Goal: Information Seeking & Learning: Find specific fact

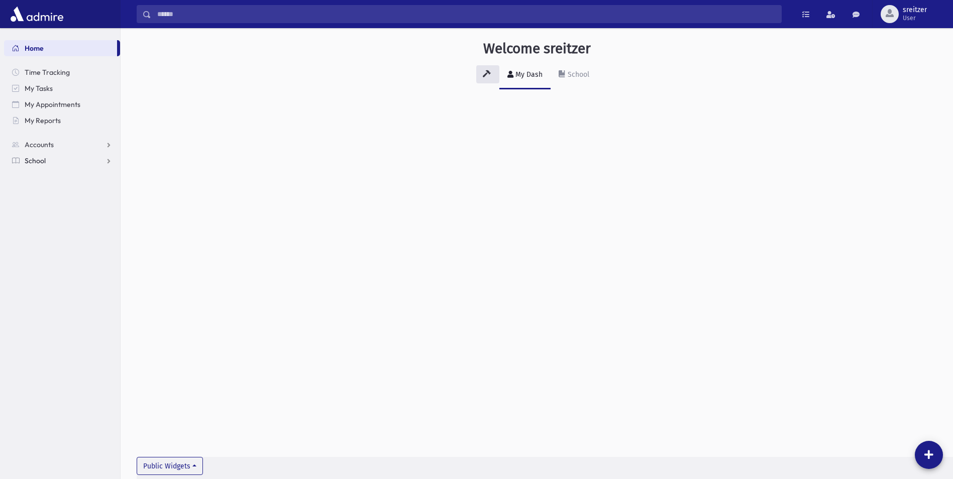
click at [30, 158] on span "School" at bounding box center [35, 160] width 21 height 9
click at [39, 170] on link "Students" at bounding box center [62, 177] width 116 height 16
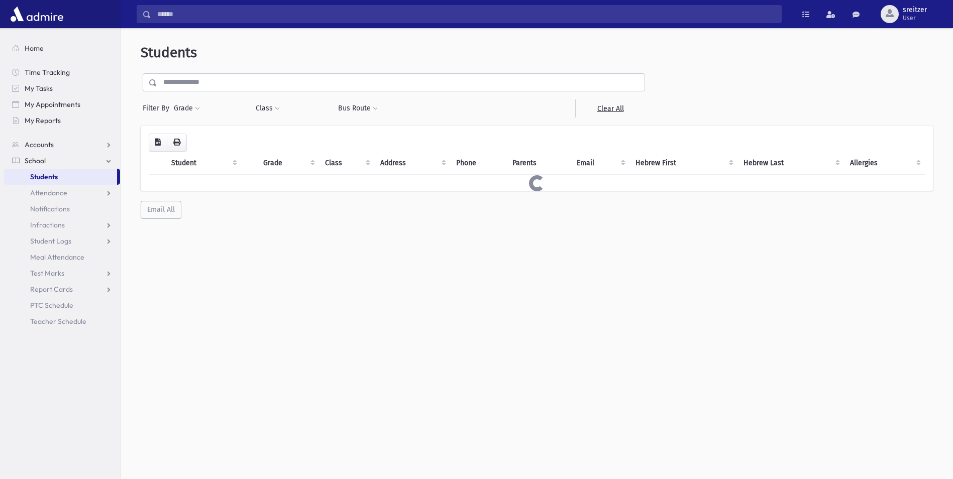
click at [264, 65] on div "Students Filter By Grade * ** * * * * * * * * * * * * ** ** ** ** Filter" at bounding box center [537, 131] width 824 height 199
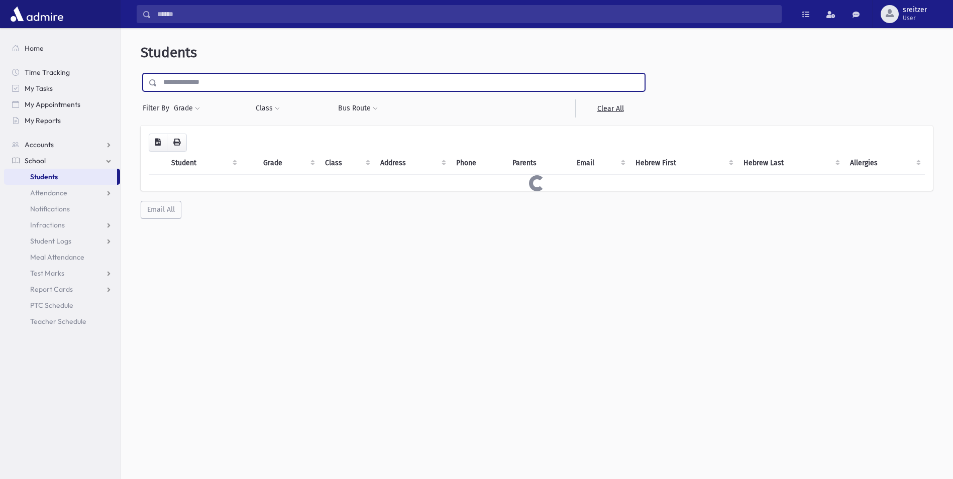
click at [255, 90] on input "text" at bounding box center [400, 82] width 487 height 18
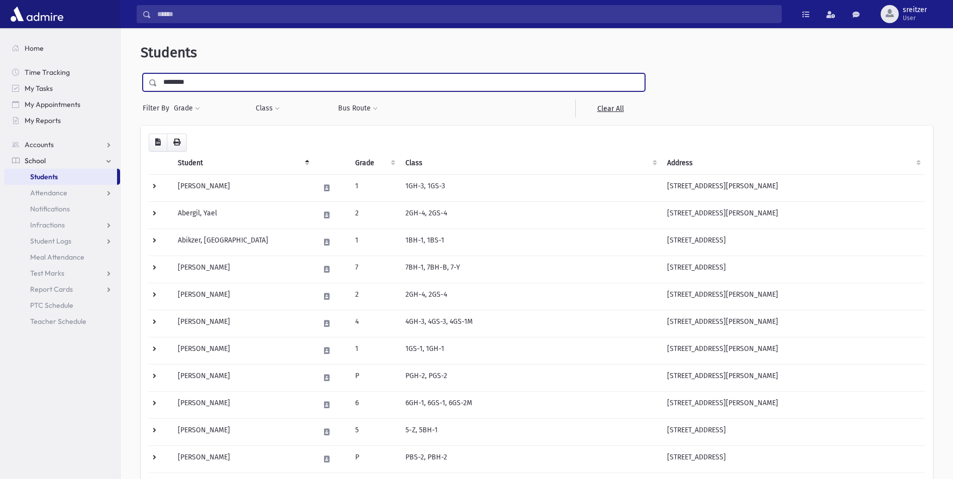
type input "********"
click at [141, 73] on input "submit" at bounding box center [155, 80] width 28 height 14
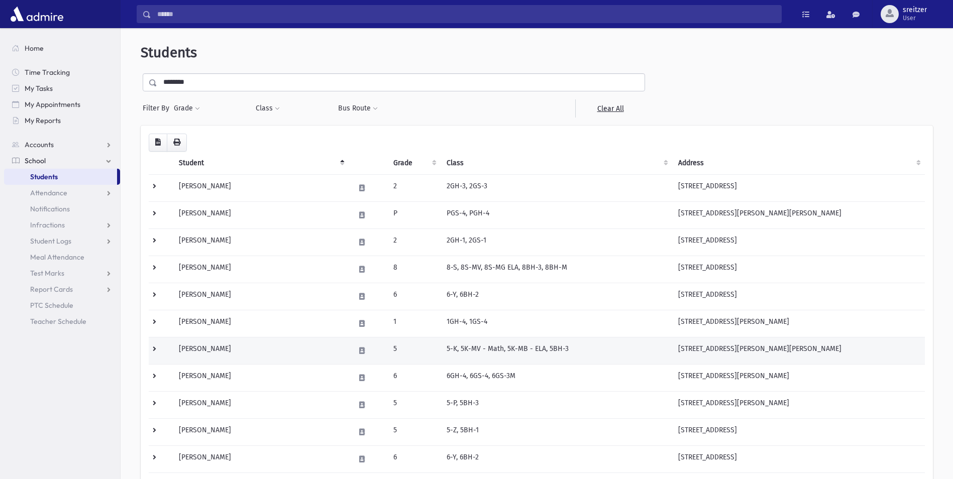
click at [245, 340] on td "Heinemann, Ozzy" at bounding box center [261, 350] width 176 height 27
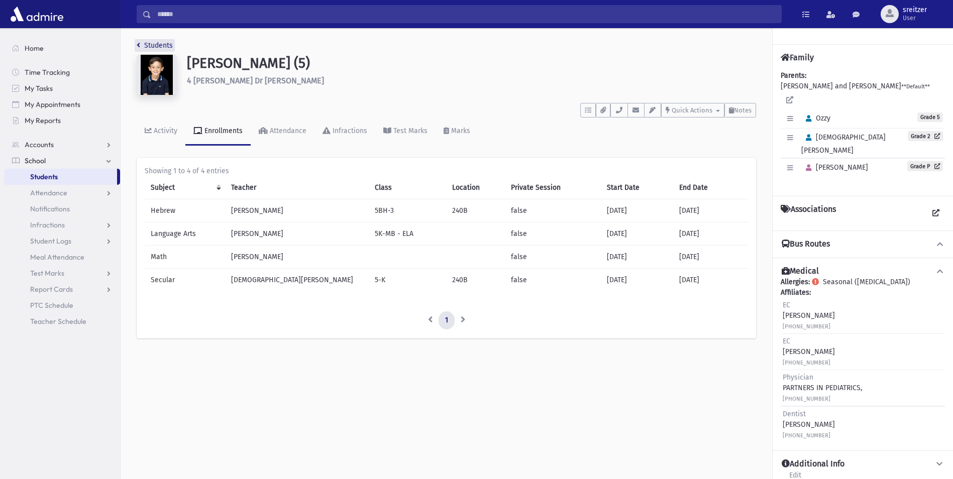
click at [147, 45] on link "Students" at bounding box center [155, 45] width 36 height 9
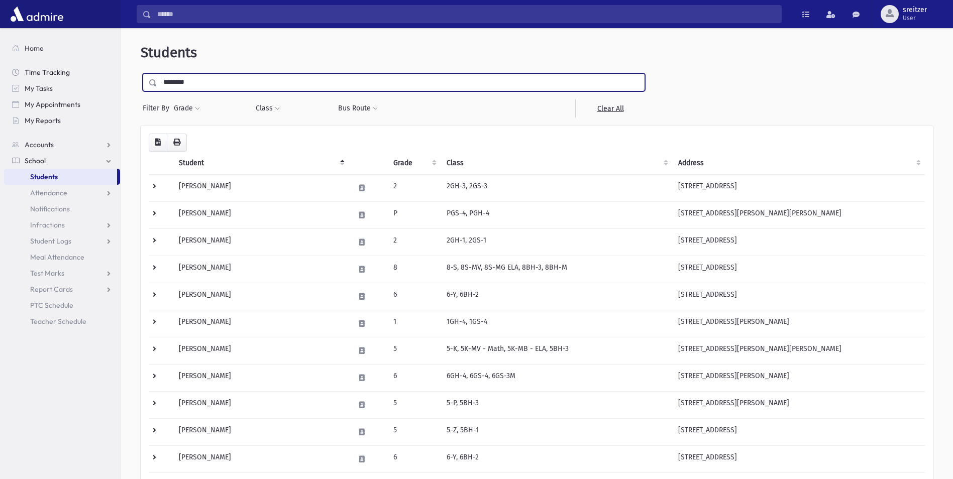
drag, startPoint x: 270, startPoint y: 85, endPoint x: 69, endPoint y: 76, distance: 201.6
click at [69, 76] on div "Search Results All Accounts" at bounding box center [476, 304] width 953 height 609
type input "****"
click at [141, 73] on input "submit" at bounding box center [155, 80] width 28 height 14
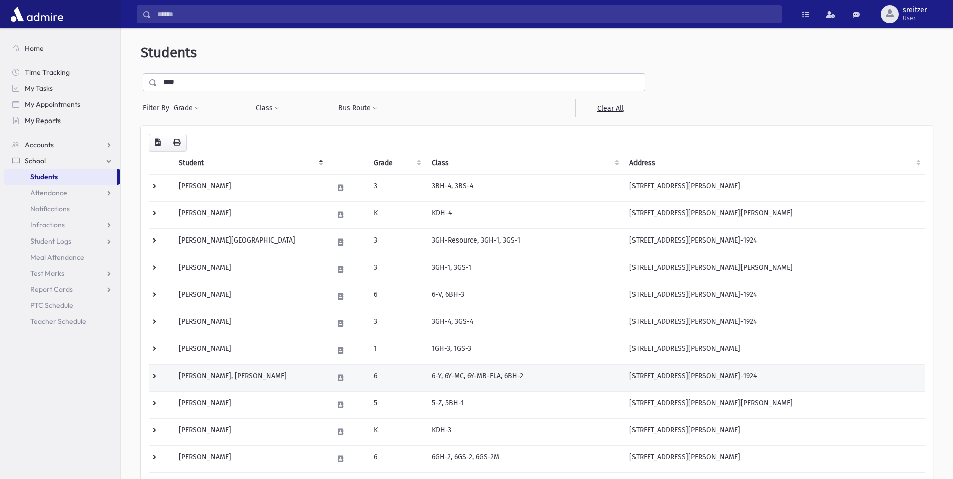
click at [255, 375] on td "[PERSON_NAME], [PERSON_NAME]" at bounding box center [250, 377] width 154 height 27
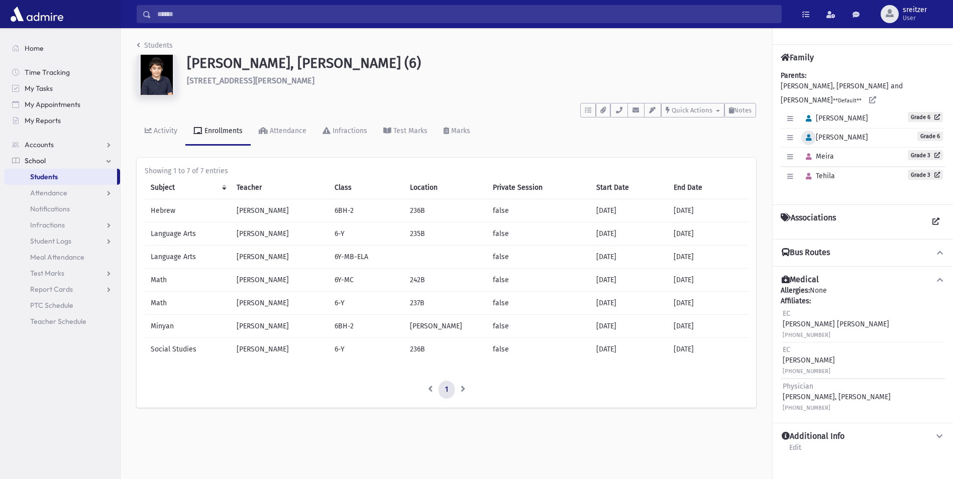
click at [809, 131] on button "button" at bounding box center [808, 138] width 15 height 15
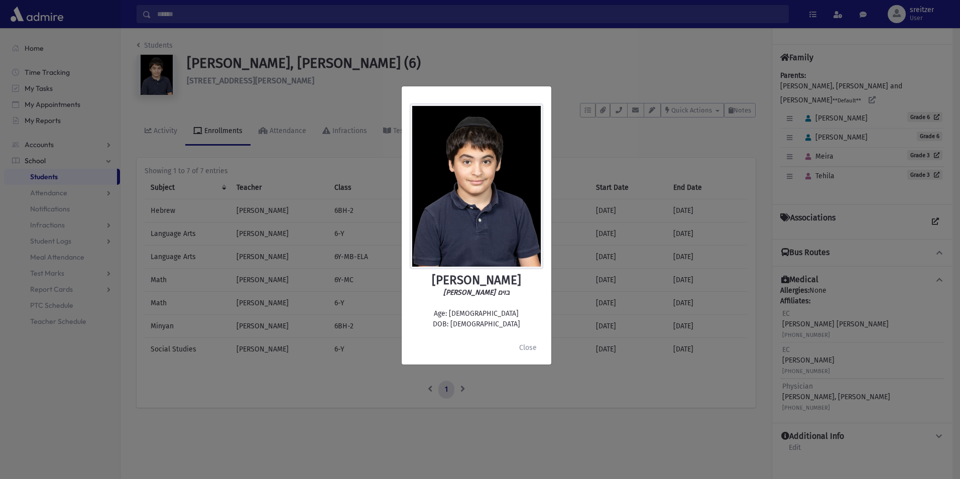
click at [809, 108] on div "[PERSON_NAME] [PERSON_NAME] Age: [DEMOGRAPHIC_DATA] DOB: [DEMOGRAPHIC_DATA] Clo…" at bounding box center [480, 239] width 960 height 479
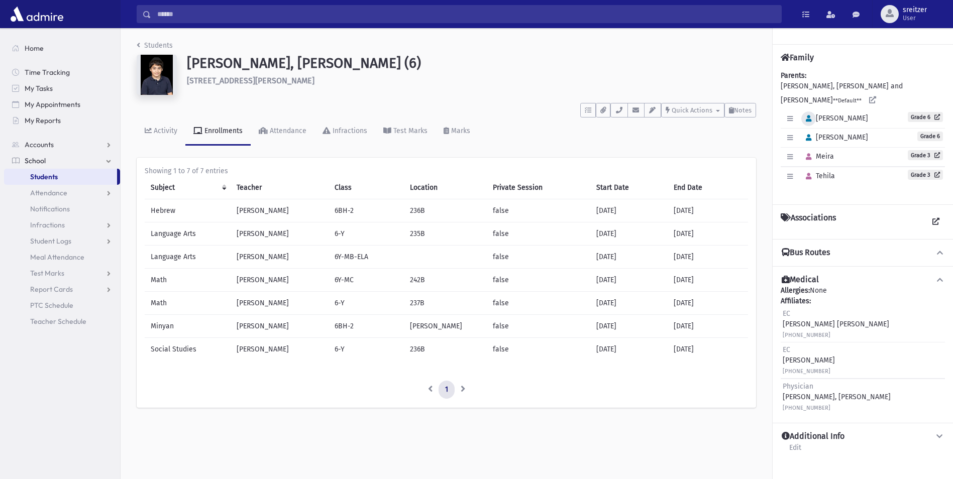
click at [809, 116] on icon "button" at bounding box center [809, 119] width 6 height 7
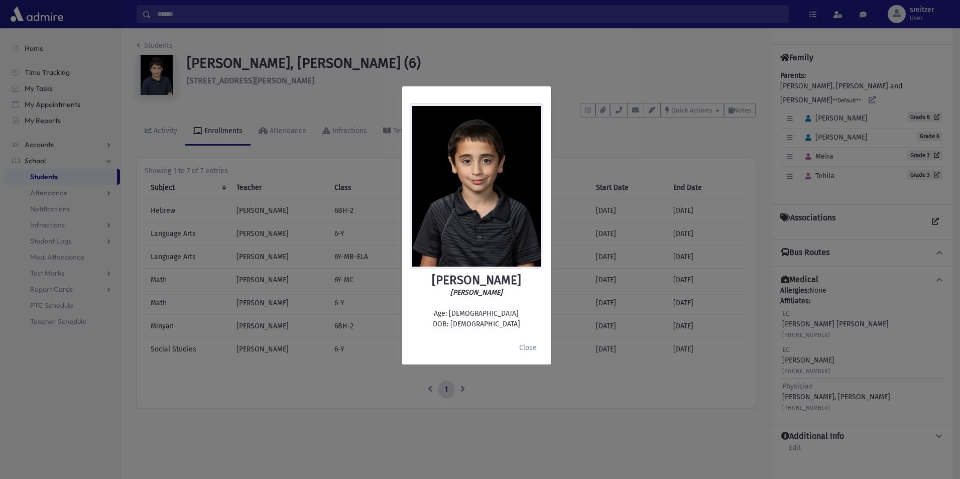
click at [645, 29] on div "Shmuel Baum אברהם שמואל בנימין בוים Age: 11 DOB: 6/15/2014 Close" at bounding box center [480, 239] width 960 height 479
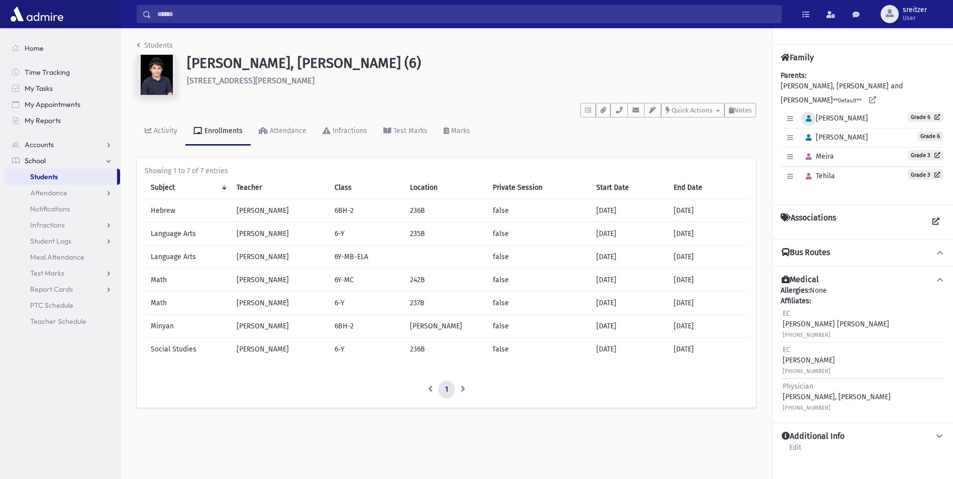
click at [811, 116] on icon "button" at bounding box center [809, 119] width 6 height 7
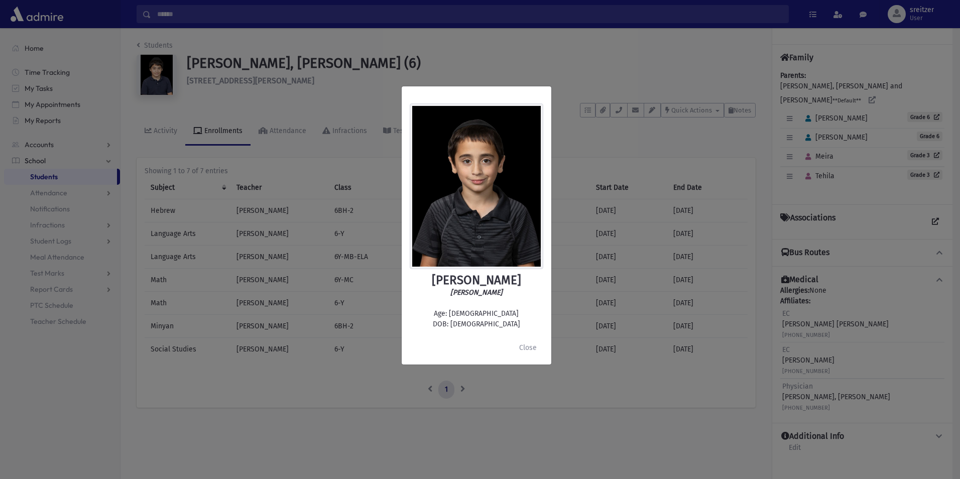
click at [631, 58] on div "Shmuel Baum אברהם שמואל בנימין בוים Age: 11 DOB: 6/15/2014 Close" at bounding box center [480, 239] width 960 height 479
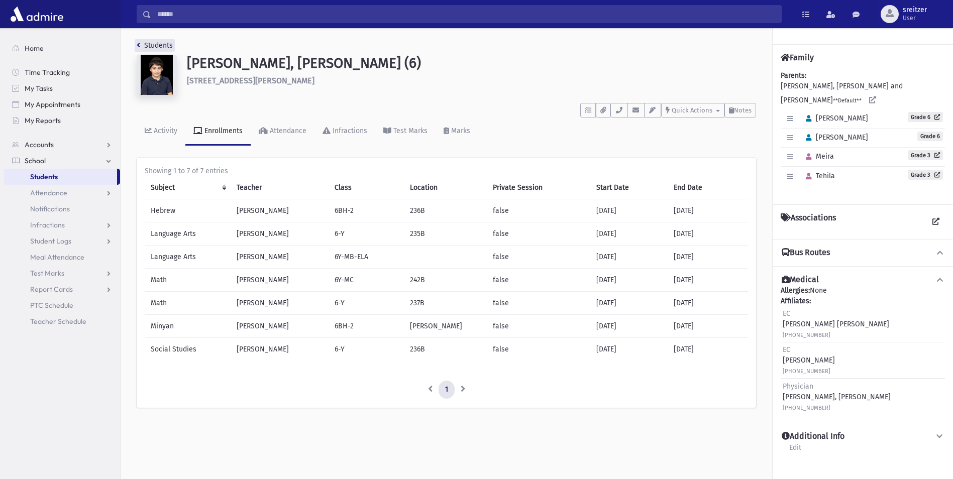
click at [147, 49] on link "Students" at bounding box center [155, 45] width 36 height 9
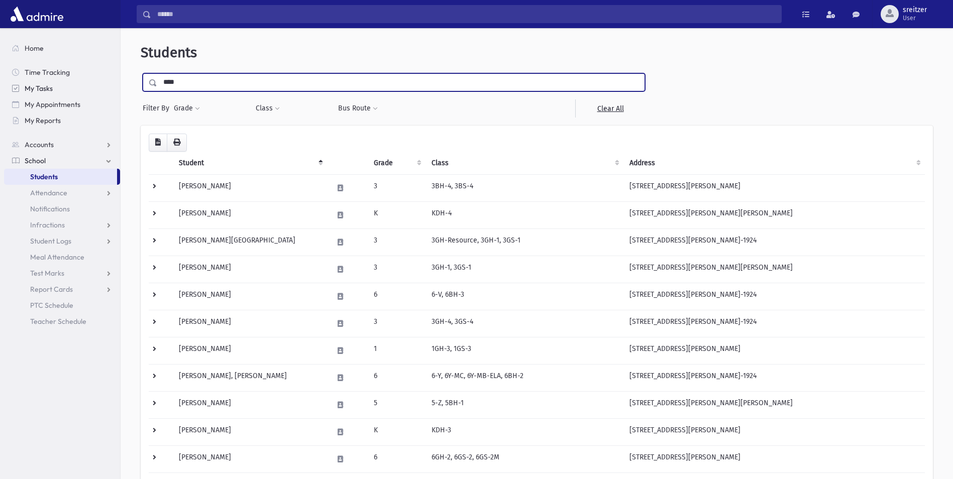
drag, startPoint x: 201, startPoint y: 79, endPoint x: 85, endPoint y: 81, distance: 116.5
click at [85, 81] on div "Search Results All Accounts" at bounding box center [476, 480] width 953 height 961
type input "********"
click at [141, 73] on input "submit" at bounding box center [155, 80] width 28 height 14
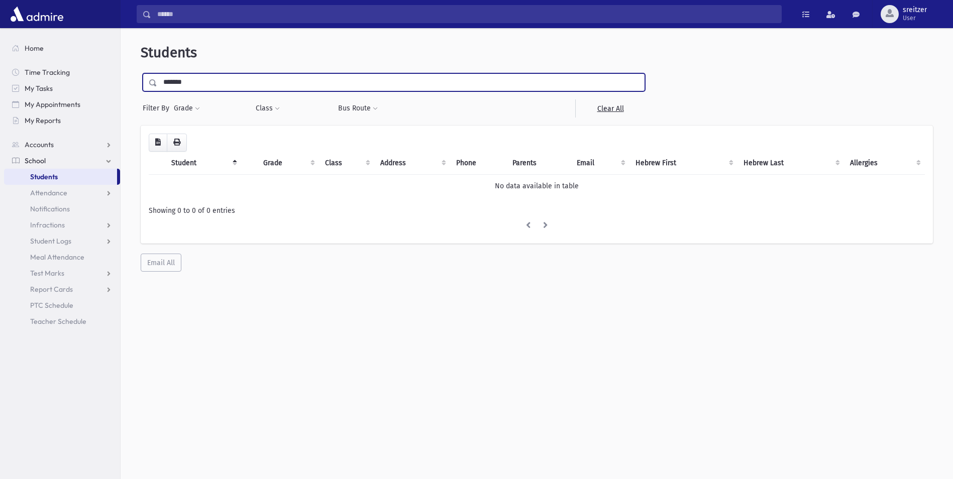
type input "*******"
click at [141, 73] on input "submit" at bounding box center [155, 80] width 28 height 14
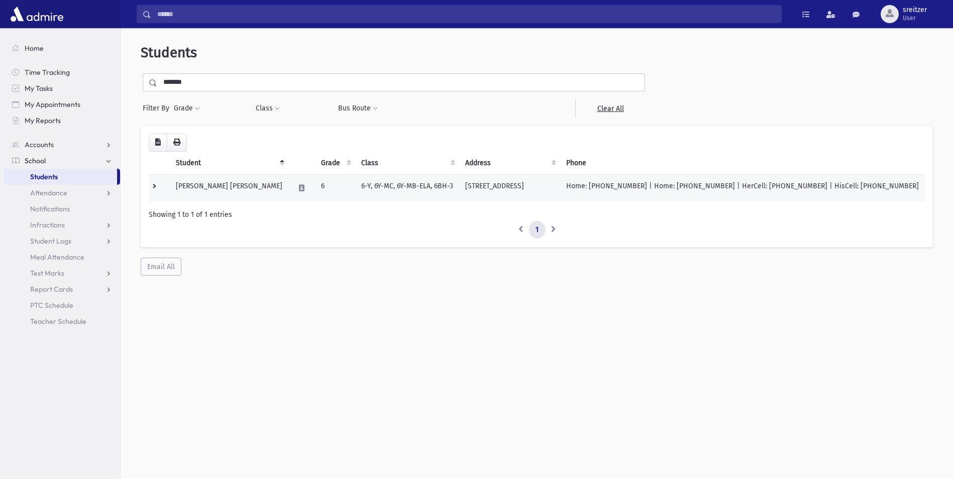
click at [235, 184] on td "Schonberger, Pinchus Eliyahu" at bounding box center [229, 187] width 119 height 27
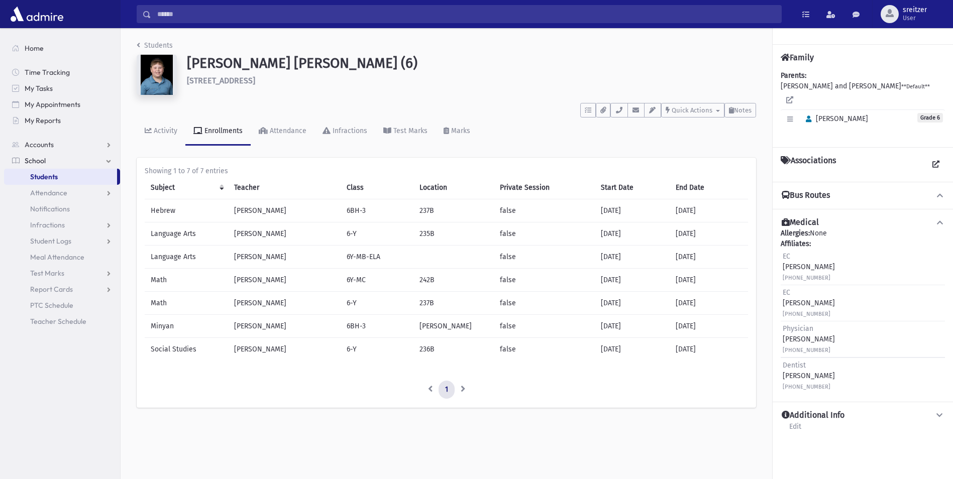
drag, startPoint x: 272, startPoint y: 81, endPoint x: 182, endPoint y: 73, distance: 90.3
click at [182, 73] on div "[PERSON_NAME] [PERSON_NAME] (6) [STREET_ADDRESS]" at bounding box center [471, 77] width 579 height 44
copy h6 "[STREET_ADDRESS]"
click at [138, 37] on div "Students [PERSON_NAME] [PERSON_NAME] (6) [STREET_ADDRESS] **** To Do's No open …" at bounding box center [446, 229] width 651 height 402
click at [146, 42] on link "Students" at bounding box center [155, 45] width 36 height 9
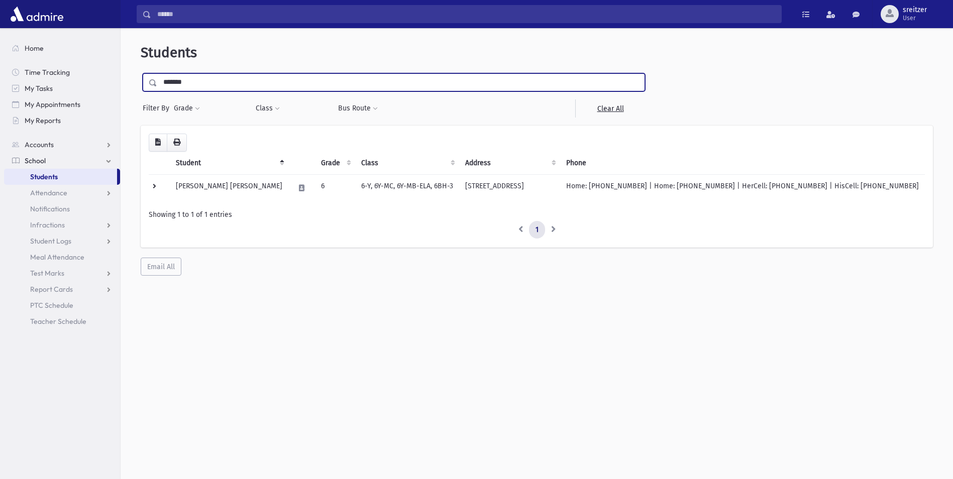
drag, startPoint x: 198, startPoint y: 80, endPoint x: 0, endPoint y: 71, distance: 198.6
click at [0, 75] on html "Search Results All Accounts Students" at bounding box center [476, 239] width 953 height 479
type input "******"
click at [141, 73] on input "submit" at bounding box center [155, 80] width 28 height 14
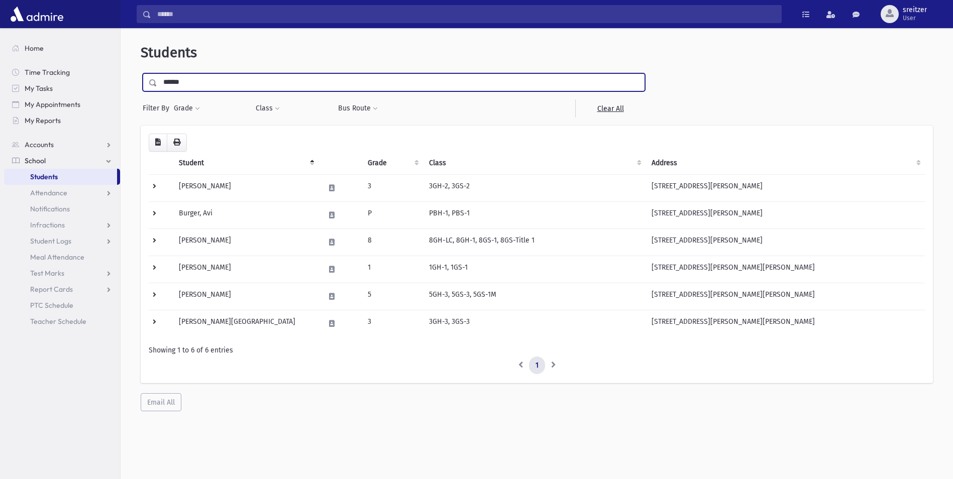
drag, startPoint x: 197, startPoint y: 79, endPoint x: 130, endPoint y: 82, distance: 67.4
click at [130, 82] on div "Students ****** Filter By Grade * ** * * * * * * * * * * * * ** ** ** ** Filter…" at bounding box center [537, 227] width 824 height 391
type input "******"
click at [141, 73] on input "submit" at bounding box center [155, 80] width 28 height 14
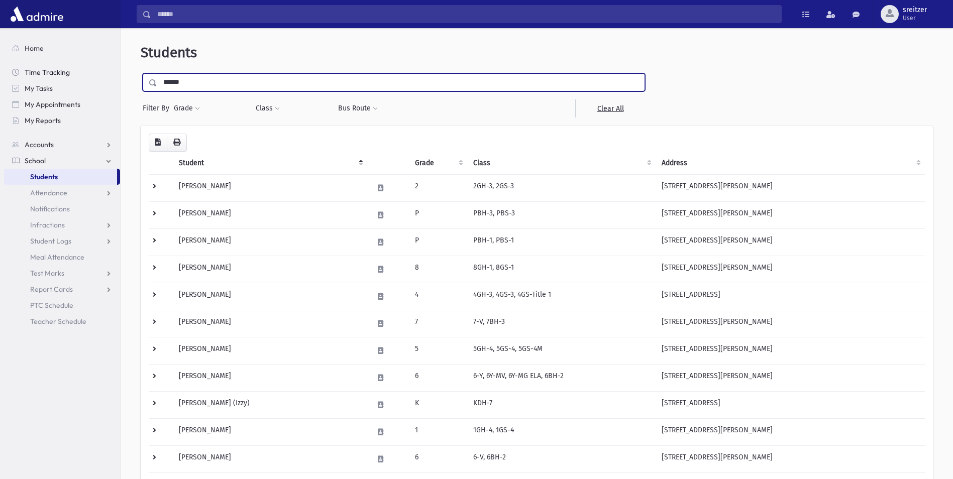
drag, startPoint x: 196, startPoint y: 83, endPoint x: 104, endPoint y: 77, distance: 92.6
click at [104, 77] on div "Search Results All Accounts" at bounding box center [476, 413] width 953 height 826
type input "******"
click at [141, 73] on input "submit" at bounding box center [155, 80] width 28 height 14
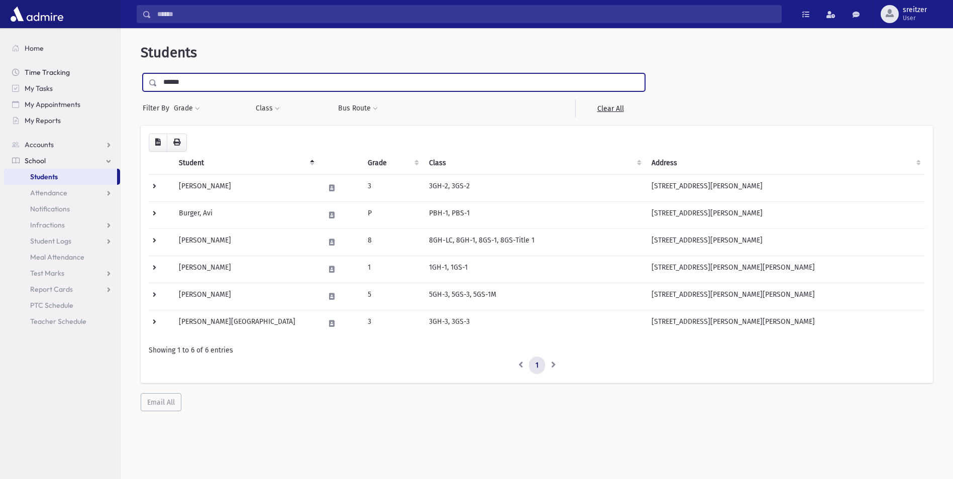
drag, startPoint x: 100, startPoint y: 73, endPoint x: 90, endPoint y: 72, distance: 10.2
click at [90, 72] on div "Search Results All Accounts" at bounding box center [476, 253] width 953 height 506
click at [235, 79] on input "text" at bounding box center [400, 82] width 487 height 18
type input "******"
click at [141, 73] on input "submit" at bounding box center [155, 80] width 28 height 14
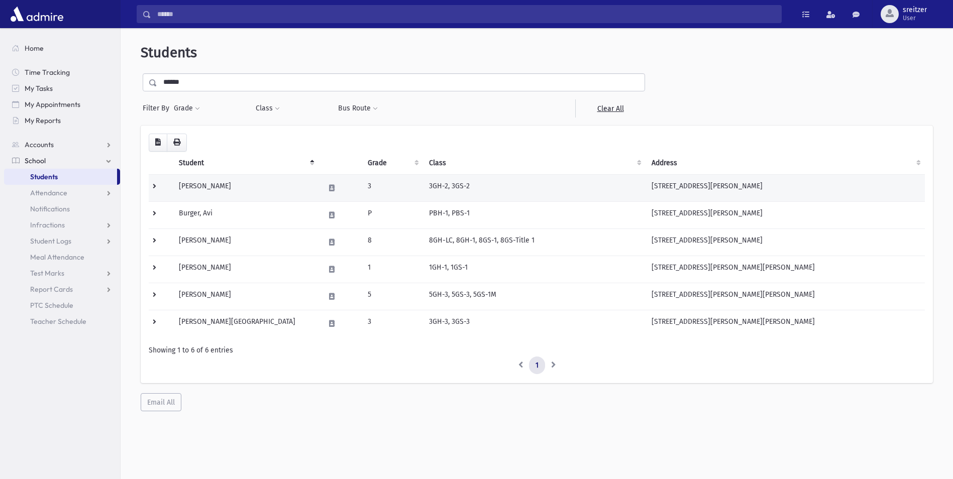
click at [214, 184] on td "[PERSON_NAME]" at bounding box center [246, 187] width 146 height 27
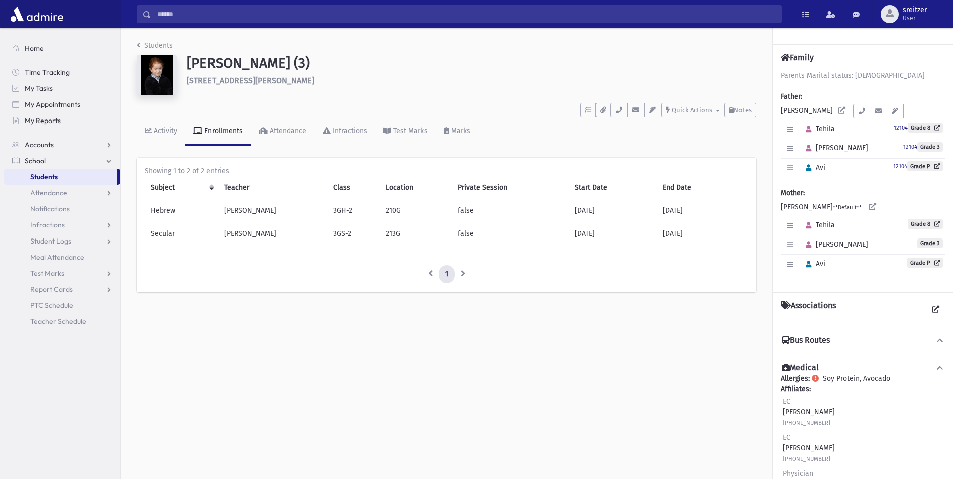
click at [146, 51] on nav "Students" at bounding box center [155, 47] width 36 height 15
click at [145, 46] on link "Students" at bounding box center [155, 45] width 36 height 9
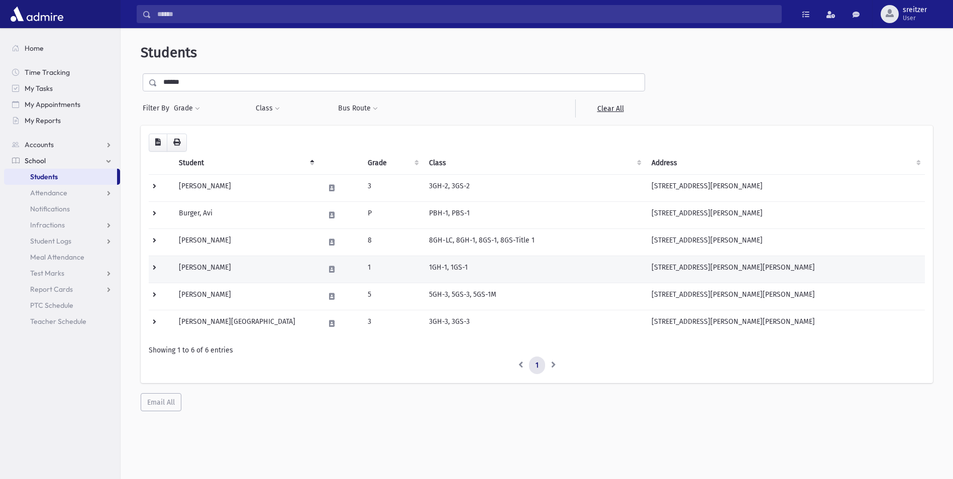
click at [215, 267] on td "[PERSON_NAME]" at bounding box center [246, 269] width 146 height 27
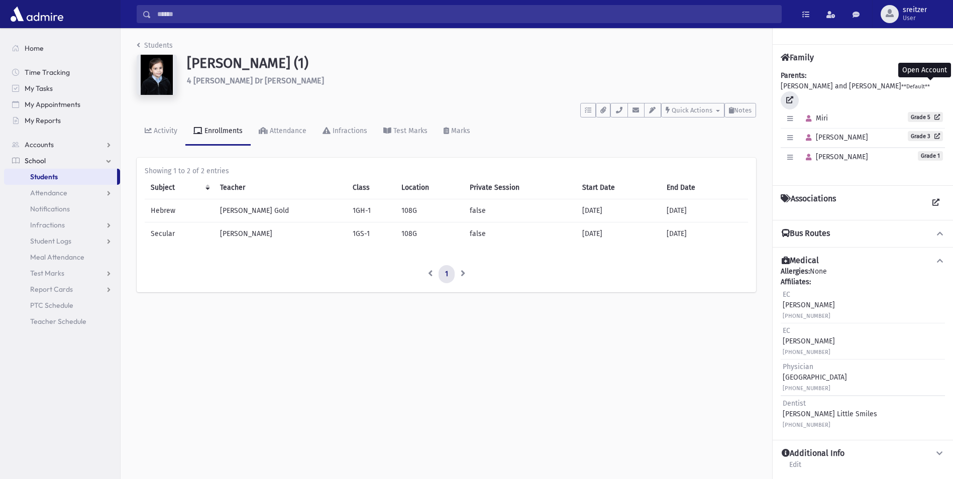
click at [799, 91] on link at bounding box center [789, 100] width 18 height 18
click at [166, 43] on link "Students" at bounding box center [155, 45] width 36 height 9
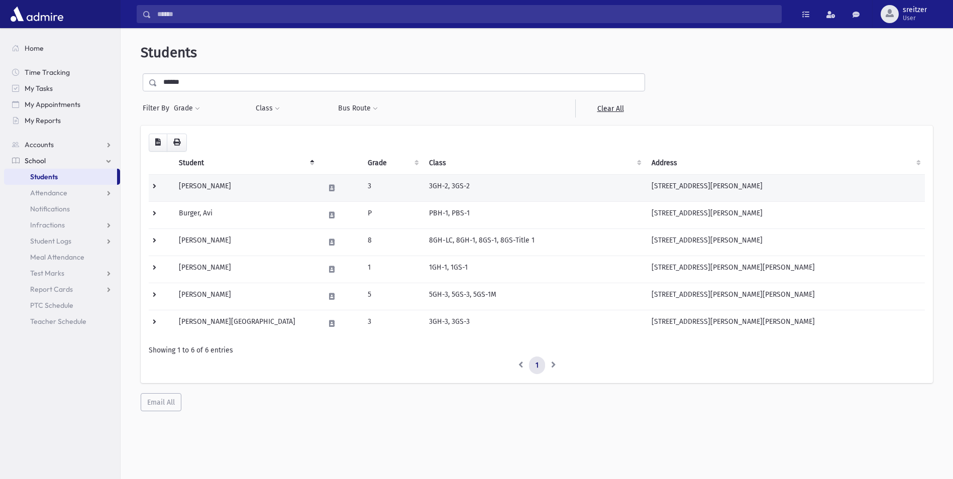
click at [193, 189] on td "[PERSON_NAME]" at bounding box center [246, 187] width 146 height 27
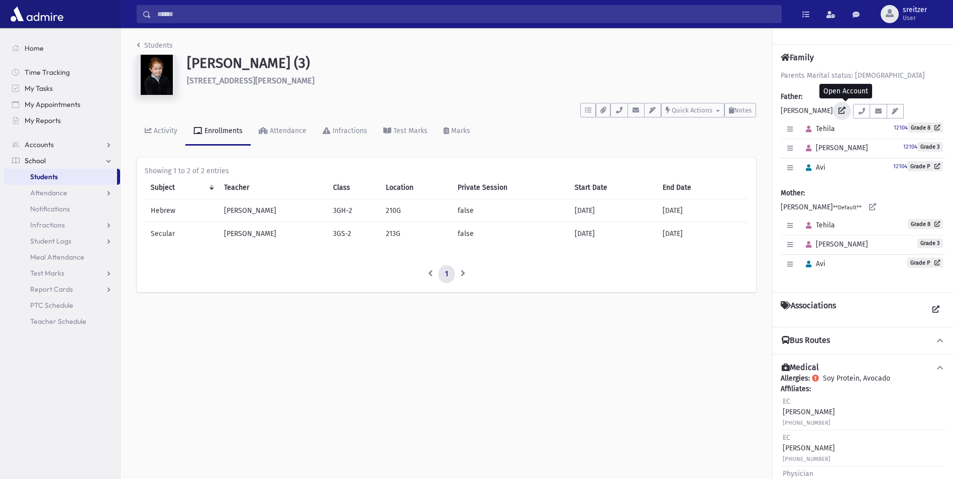
click at [845, 109] on icon at bounding box center [841, 110] width 7 height 7
click at [871, 205] on link at bounding box center [872, 207] width 18 height 18
click at [164, 49] on link "Students" at bounding box center [155, 45] width 36 height 9
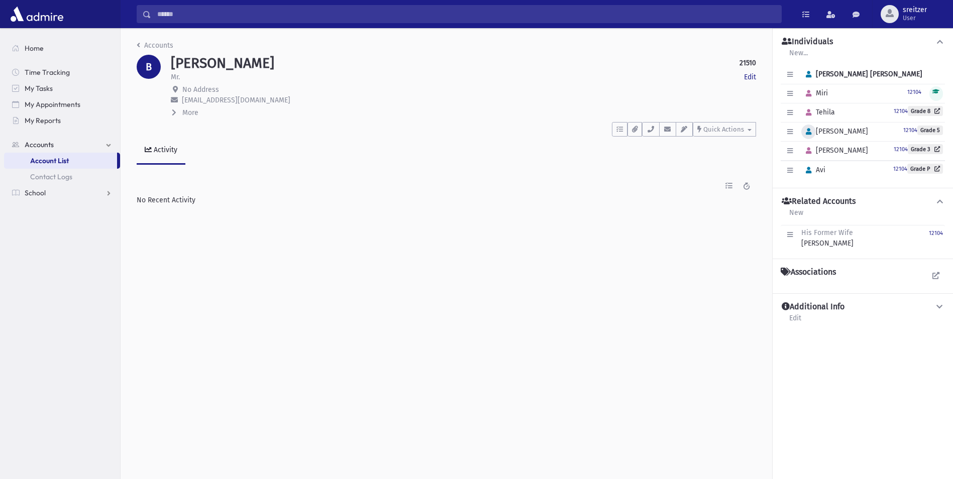
click at [808, 133] on icon "button" at bounding box center [809, 132] width 6 height 7
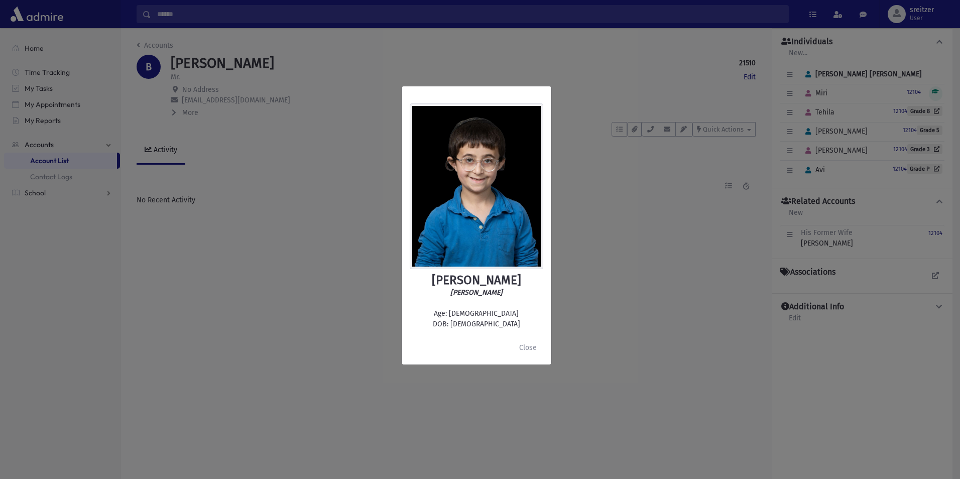
click at [677, 280] on div "Moshe Burger משה אריה בורגער Age: 11 DOB: 6/23/2014 Close" at bounding box center [480, 239] width 960 height 479
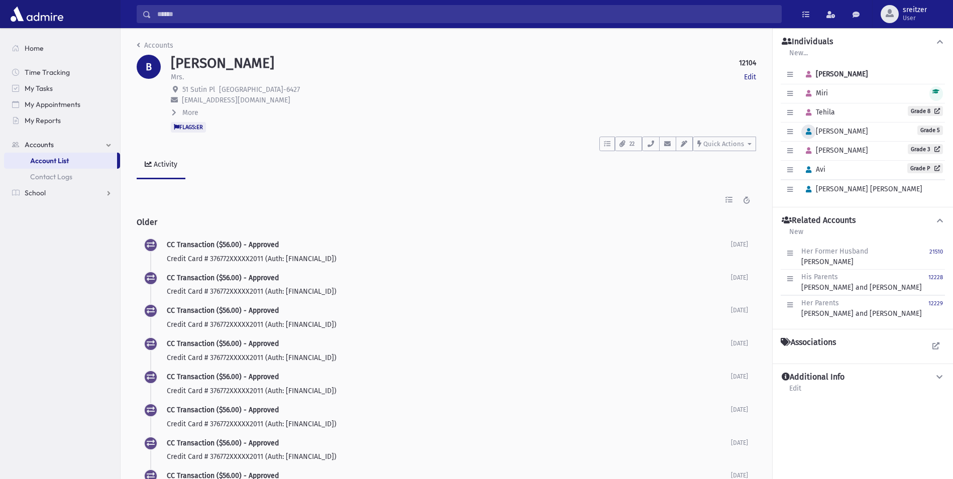
click at [804, 127] on button "button" at bounding box center [808, 132] width 15 height 15
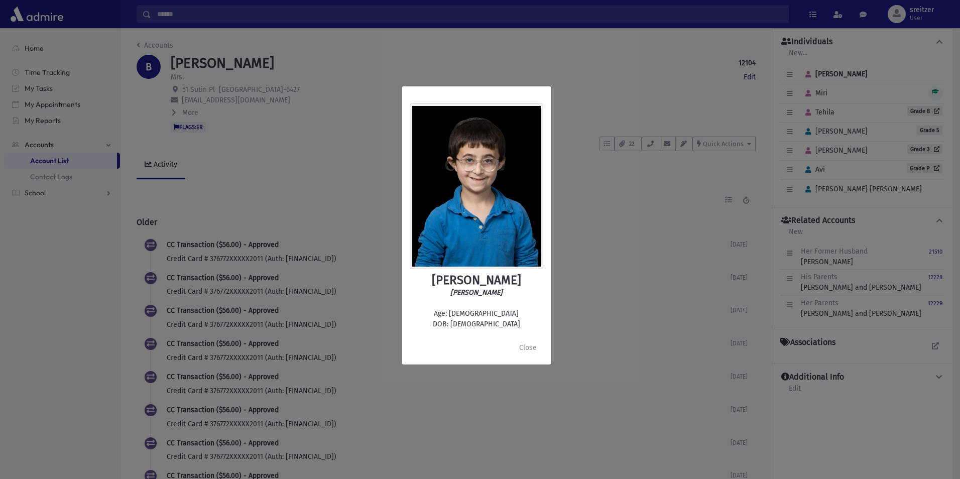
click at [672, 75] on div "Moshe Burger משה אריה בורגער Age: 11 DOB: 6/23/2014 Close" at bounding box center [480, 239] width 960 height 479
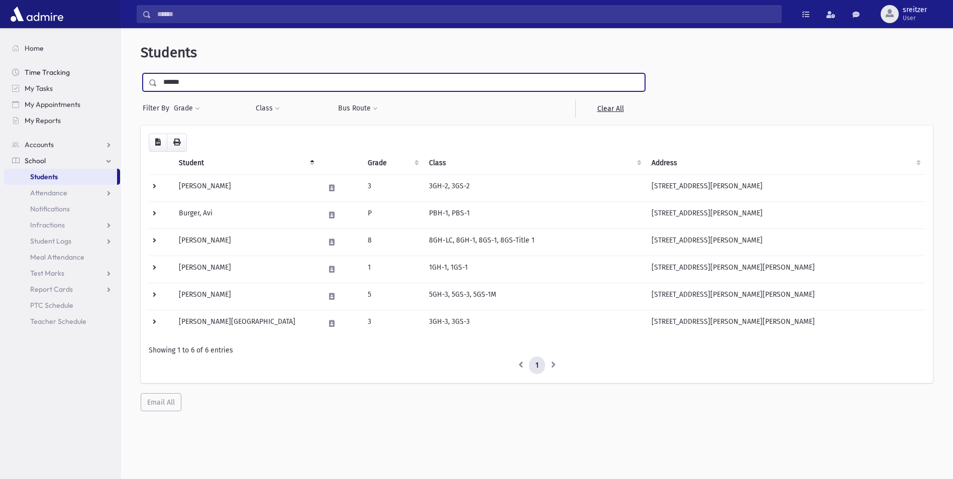
drag, startPoint x: 202, startPoint y: 85, endPoint x: 82, endPoint y: 79, distance: 119.7
click at [83, 80] on div "Search Results All Accounts" at bounding box center [476, 253] width 953 height 506
type input "**********"
click at [141, 73] on input "submit" at bounding box center [155, 80] width 28 height 14
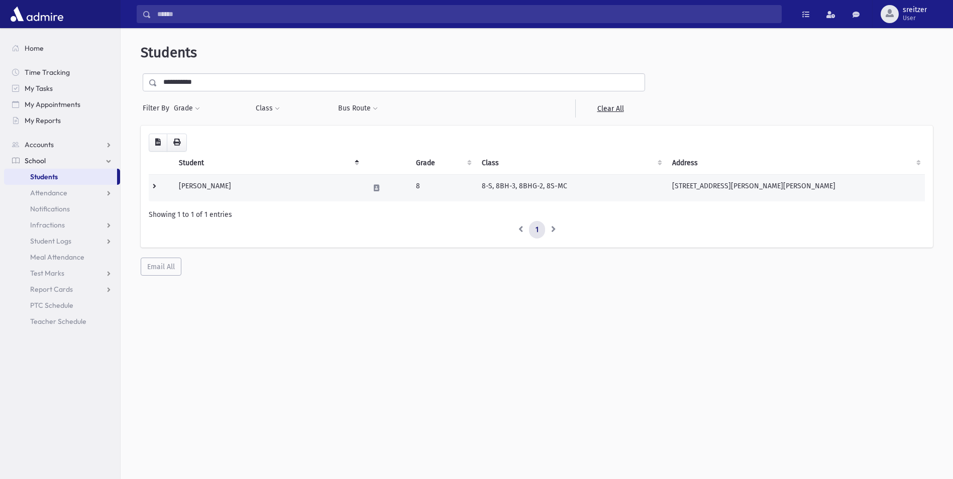
click at [252, 187] on td "[PERSON_NAME]" at bounding box center [268, 187] width 190 height 27
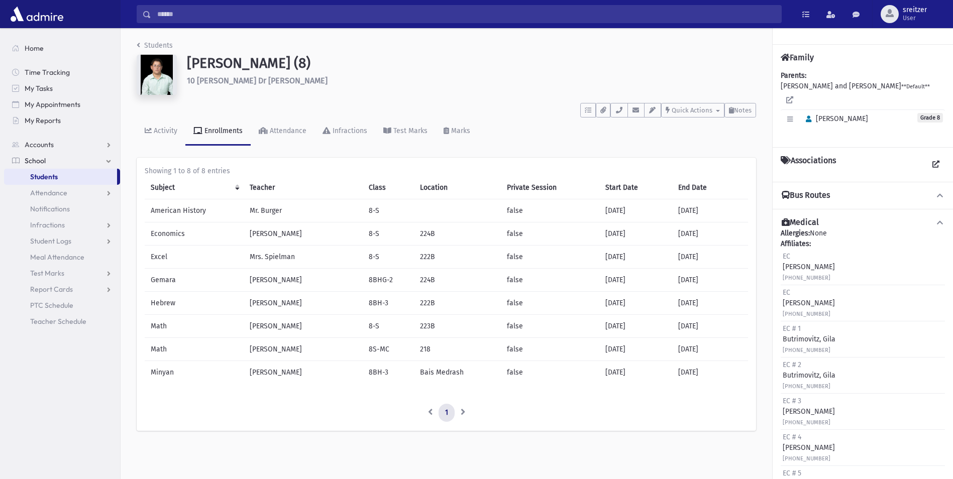
click at [250, 82] on h6 "10 Nytko Dr Pomona" at bounding box center [471, 81] width 569 height 10
drag, startPoint x: 250, startPoint y: 82, endPoint x: 260, endPoint y: 83, distance: 10.6
click at [260, 83] on h6 "10 Nytko Dr Pomona" at bounding box center [471, 81] width 569 height 10
drag, startPoint x: 260, startPoint y: 83, endPoint x: 166, endPoint y: 82, distance: 93.9
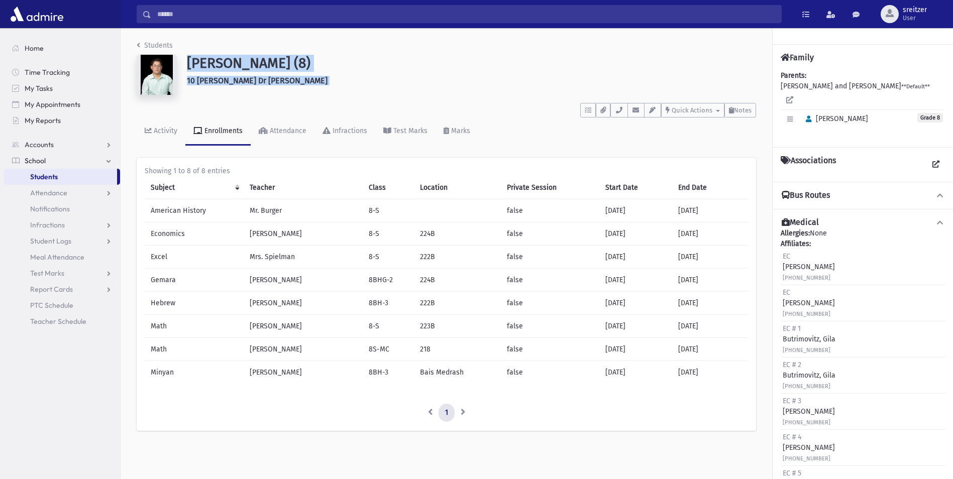
click at [166, 82] on div "Butrimovitz, Moshe Chaim (8) 10 Nytko Dr Pomona" at bounding box center [446, 77] width 629 height 44
drag, startPoint x: 166, startPoint y: 82, endPoint x: 193, endPoint y: 88, distance: 27.8
click at [185, 88] on div "Butrimovitz, Moshe Chaim (8) 10 Nytko Dr Pomona" at bounding box center [471, 77] width 579 height 44
drag, startPoint x: 264, startPoint y: 81, endPoint x: 180, endPoint y: 79, distance: 83.9
click at [180, 79] on div "Butrimovitz, Moshe Chaim (8) 10 Nytko Dr Pomona" at bounding box center [446, 77] width 629 height 44
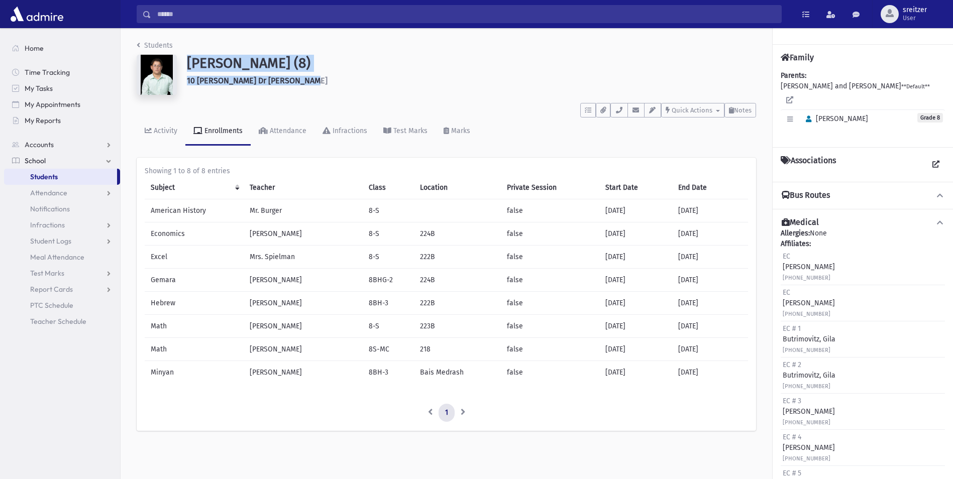
click at [185, 80] on div "Butrimovitz, Moshe Chaim (8) 10 Nytko Dr Pomona" at bounding box center [471, 77] width 579 height 44
drag, startPoint x: 256, startPoint y: 82, endPoint x: 179, endPoint y: 79, distance: 76.9
click at [179, 79] on div "Butrimovitz, Moshe Chaim (8) 10 Nytko Dr Pomona" at bounding box center [446, 77] width 629 height 44
drag, startPoint x: 179, startPoint y: 79, endPoint x: 261, endPoint y: 81, distance: 82.4
click at [261, 81] on h6 "10 Nytko Dr Pomona" at bounding box center [471, 81] width 569 height 10
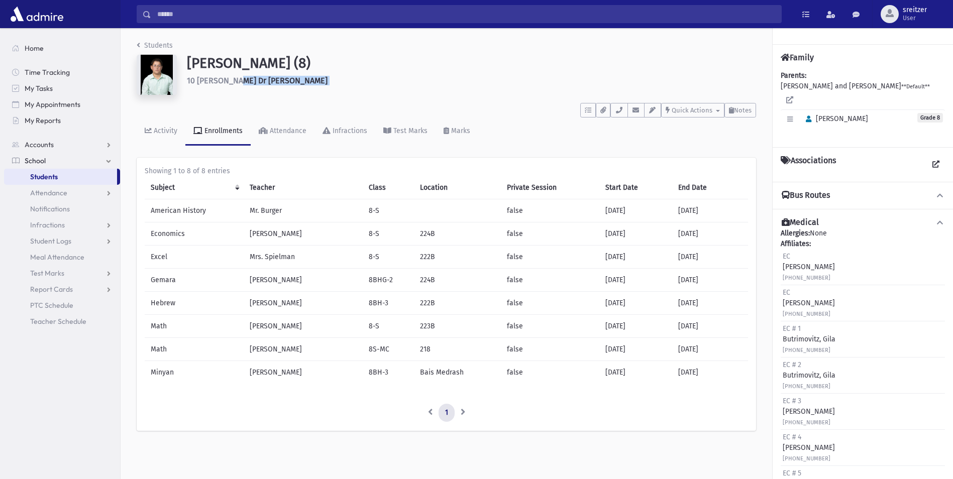
drag, startPoint x: 261, startPoint y: 81, endPoint x: 182, endPoint y: 87, distance: 79.1
click at [182, 87] on div "Butrimovitz, Moshe Chaim (8) 10 Nytko Dr Pomona" at bounding box center [471, 77] width 579 height 44
copy header "10 Nytko Dr Pomona To Do's No open tasks Show List Documents No documents Show …"
click at [165, 45] on link "Students" at bounding box center [155, 45] width 36 height 9
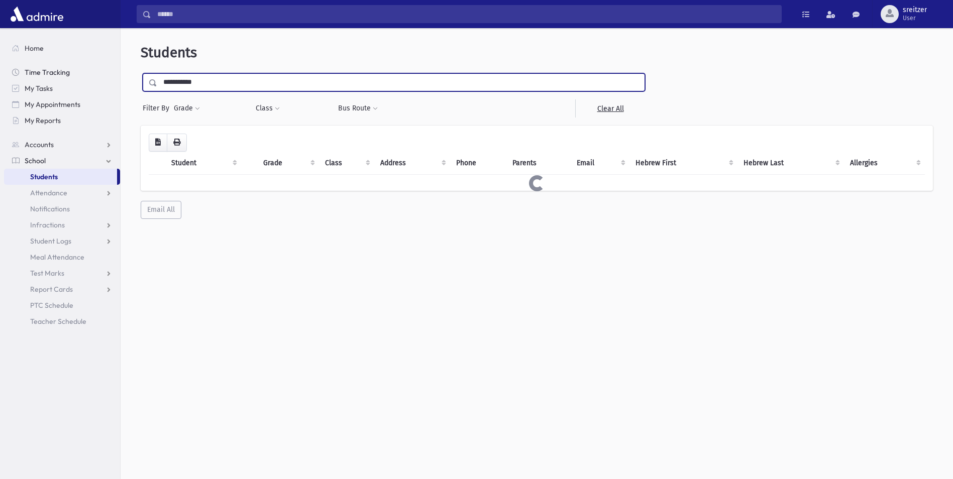
click at [194, 79] on input "**********" at bounding box center [400, 82] width 487 height 18
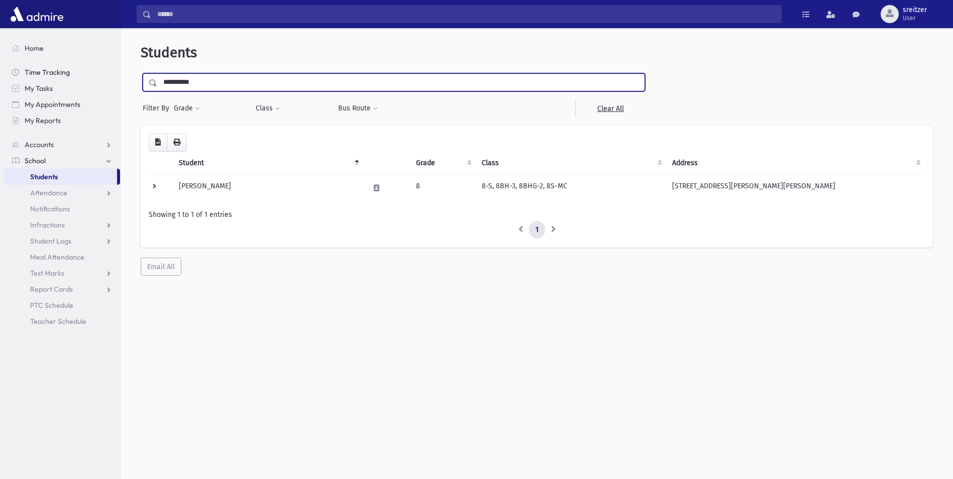
drag, startPoint x: 205, startPoint y: 81, endPoint x: 94, endPoint y: 69, distance: 111.6
click at [94, 69] on div "Search Results All Accounts" at bounding box center [476, 253] width 953 height 506
type input "*****"
click at [141, 73] on input "submit" at bounding box center [155, 80] width 28 height 14
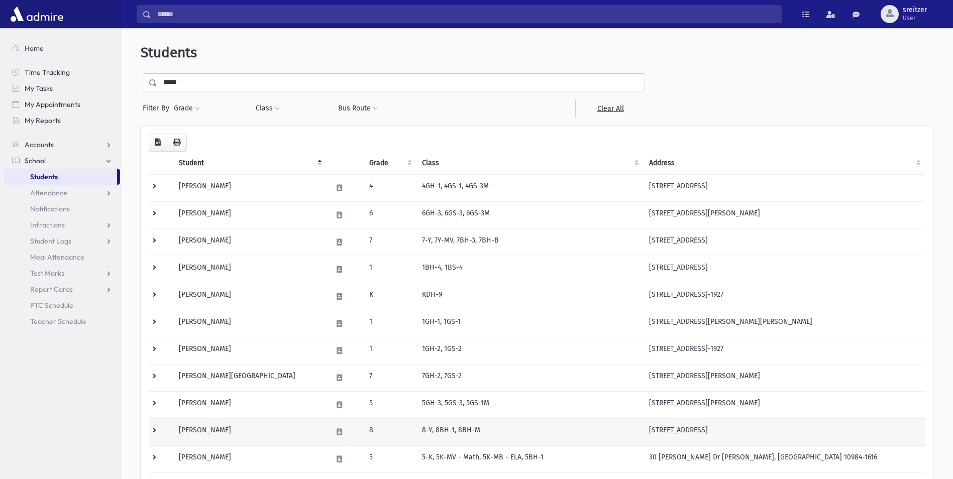
scroll to position [50, 0]
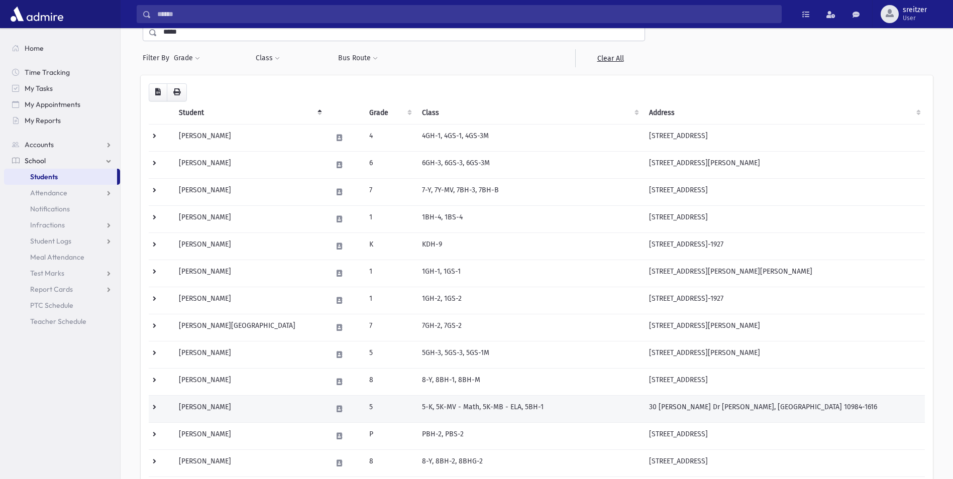
click at [217, 410] on td "[PERSON_NAME]" at bounding box center [249, 408] width 153 height 27
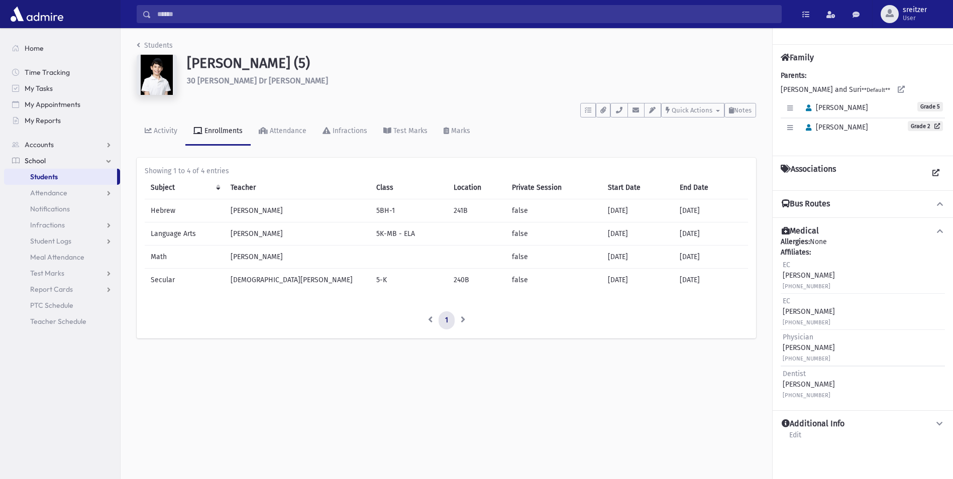
click at [265, 80] on h6 "30 [PERSON_NAME] Dr [PERSON_NAME]" at bounding box center [471, 81] width 569 height 10
drag, startPoint x: 263, startPoint y: 80, endPoint x: 188, endPoint y: 81, distance: 74.3
click at [188, 81] on h6 "30 [PERSON_NAME] Dr [PERSON_NAME]" at bounding box center [471, 81] width 569 height 10
copy h6 "30 [PERSON_NAME] Dr [PERSON_NAME]"
click at [806, 100] on div "Edit Individual Delete Individual Set Primary [PERSON_NAME] Grade 5" at bounding box center [862, 108] width 164 height 19
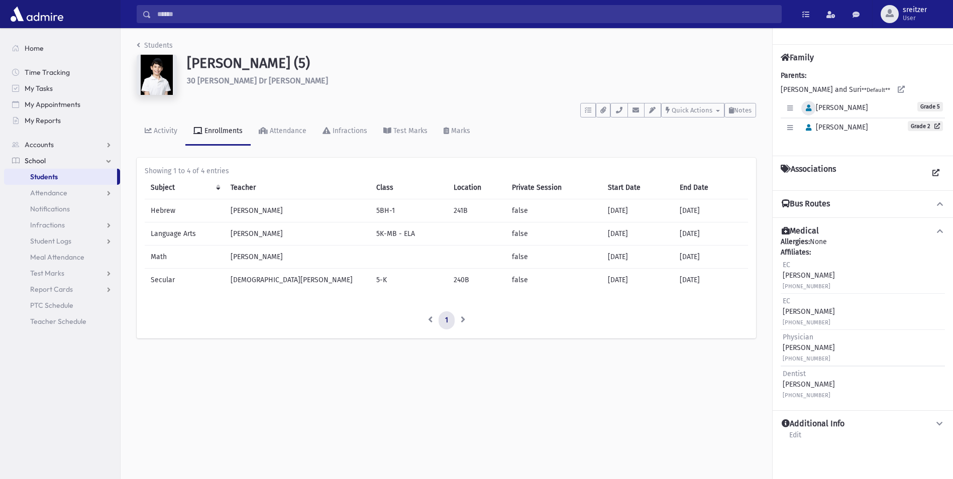
click at [813, 112] on button "button" at bounding box center [808, 108] width 15 height 15
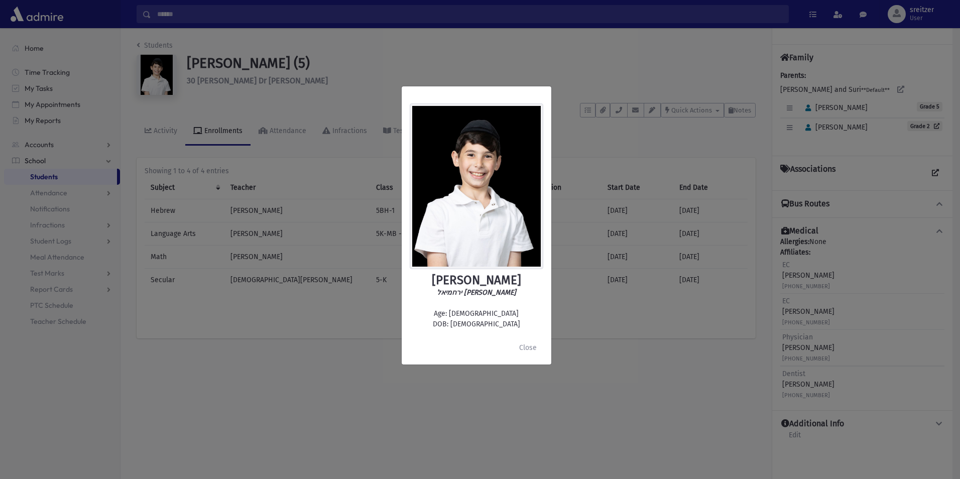
click at [434, 54] on div "[PERSON_NAME] ירחמיאל [PERSON_NAME] Age: [DEMOGRAPHIC_DATA] DOB: [DEMOGRAPHIC_D…" at bounding box center [480, 239] width 960 height 479
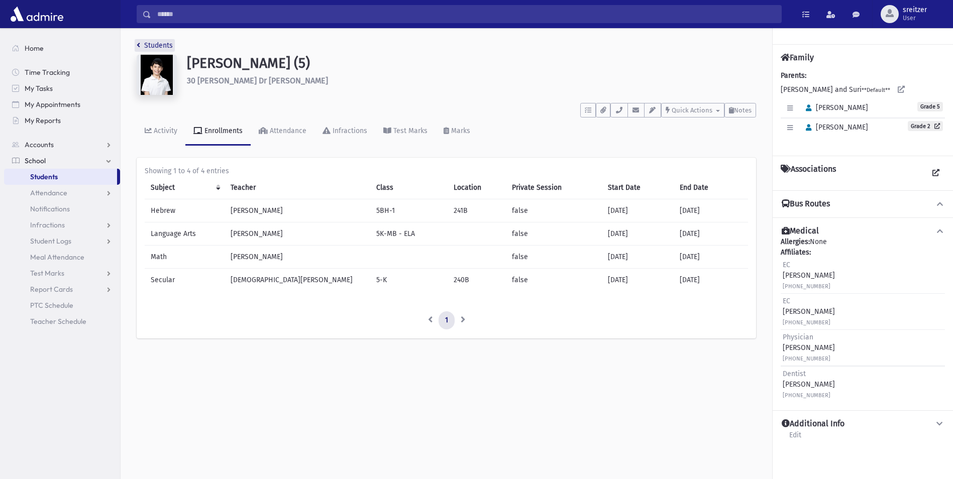
click at [161, 48] on link "Students" at bounding box center [155, 45] width 36 height 9
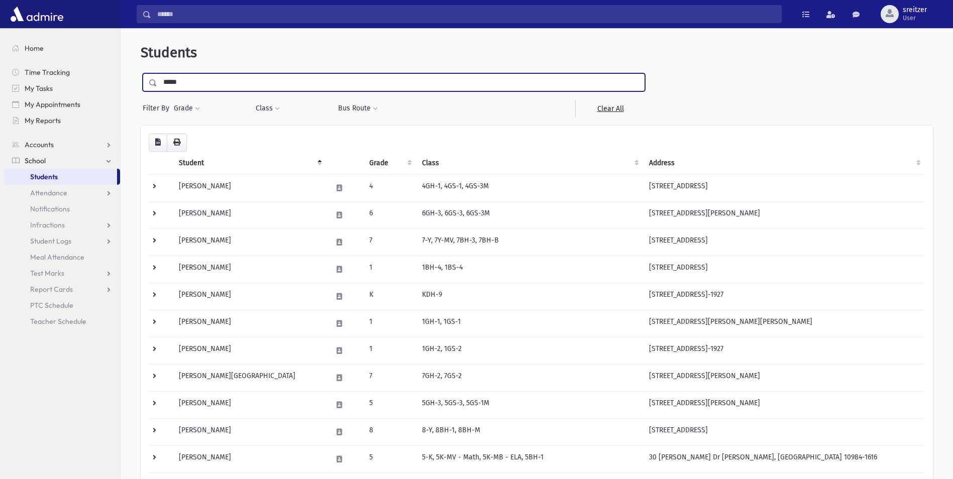
drag, startPoint x: 211, startPoint y: 85, endPoint x: 156, endPoint y: 84, distance: 55.3
click at [156, 84] on div "*****" at bounding box center [394, 82] width 502 height 18
type input "******"
click at [141, 73] on input "submit" at bounding box center [155, 80] width 28 height 14
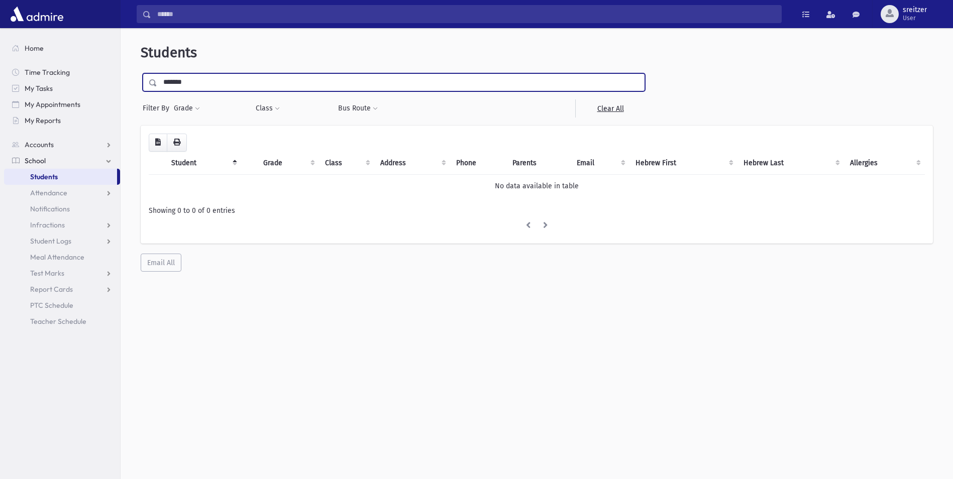
type input "*******"
click at [141, 73] on input "submit" at bounding box center [155, 80] width 28 height 14
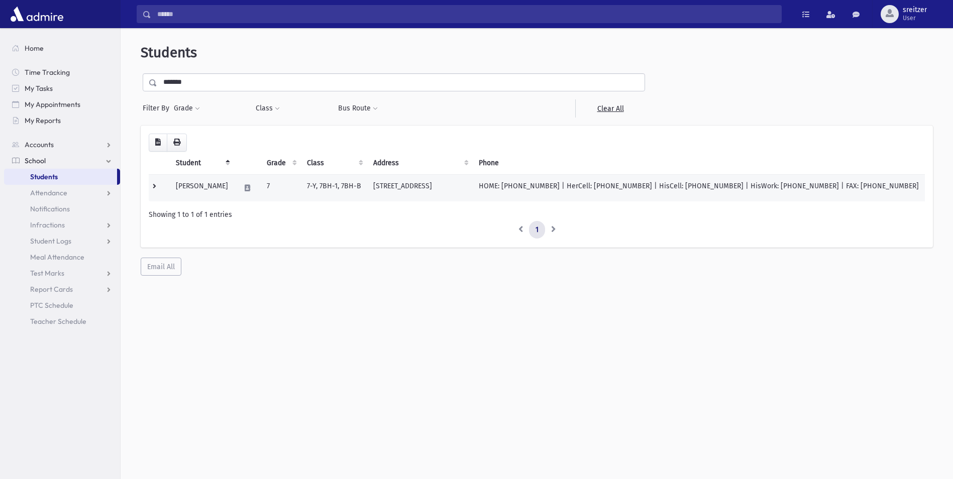
click at [209, 186] on td "Abitbol, Yosef" at bounding box center [202, 187] width 64 height 27
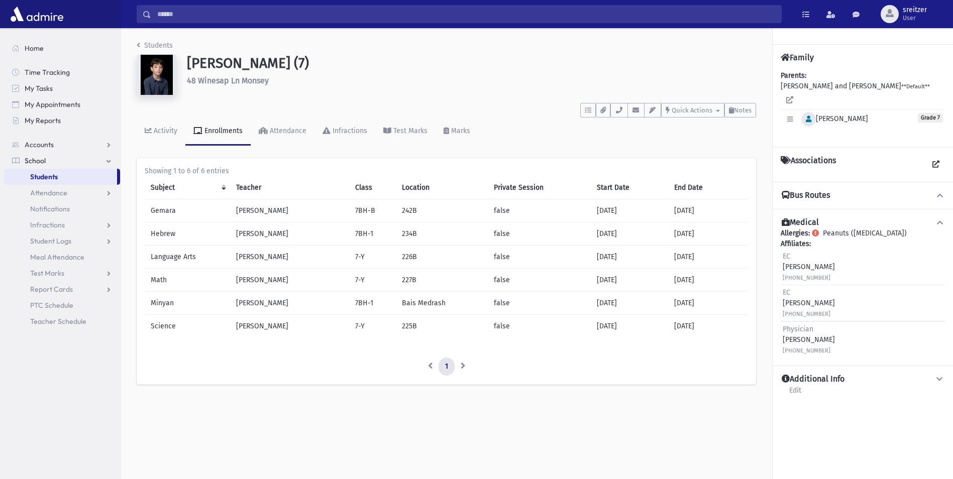
click at [803, 112] on button "button" at bounding box center [808, 119] width 15 height 15
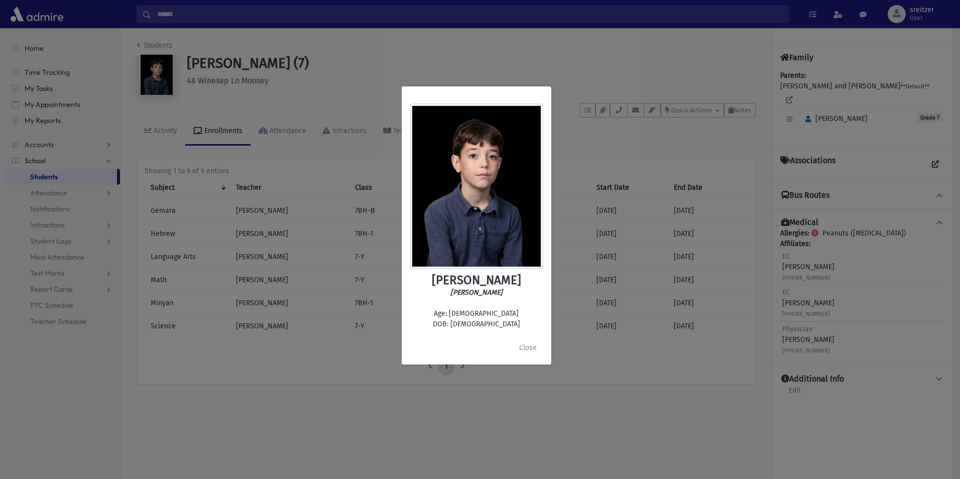
click at [581, 51] on div "[PERSON_NAME] [PERSON_NAME] Age: [DEMOGRAPHIC_DATA] DOB: [DEMOGRAPHIC_DATA] Clo…" at bounding box center [480, 239] width 960 height 479
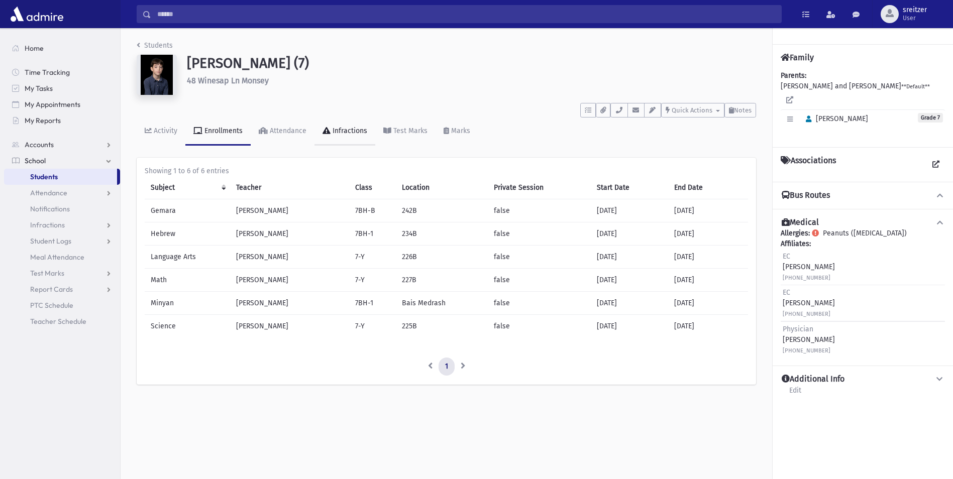
click at [347, 140] on link "Infractions" at bounding box center [344, 132] width 61 height 28
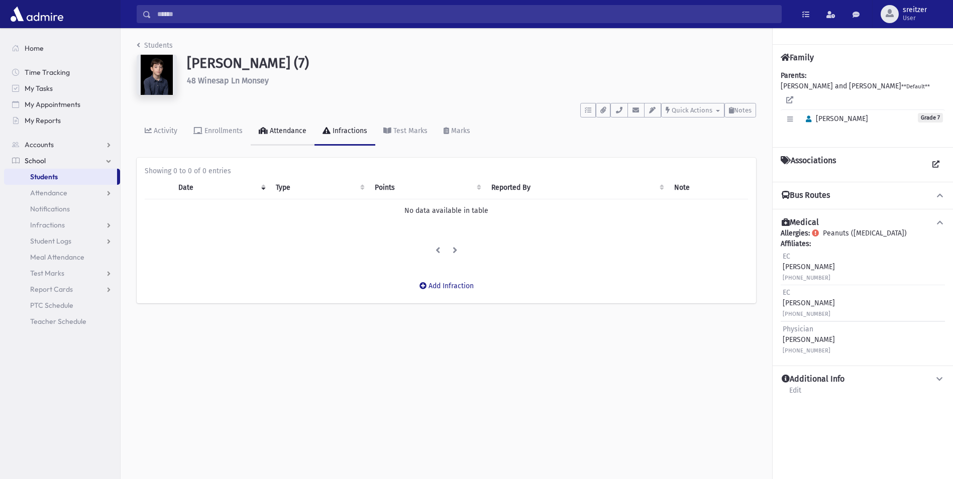
drag, startPoint x: 290, startPoint y: 134, endPoint x: 274, endPoint y: 134, distance: 15.6
click at [289, 134] on div "Attendance" at bounding box center [287, 131] width 39 height 9
click at [170, 139] on link "Activity" at bounding box center [161, 132] width 49 height 28
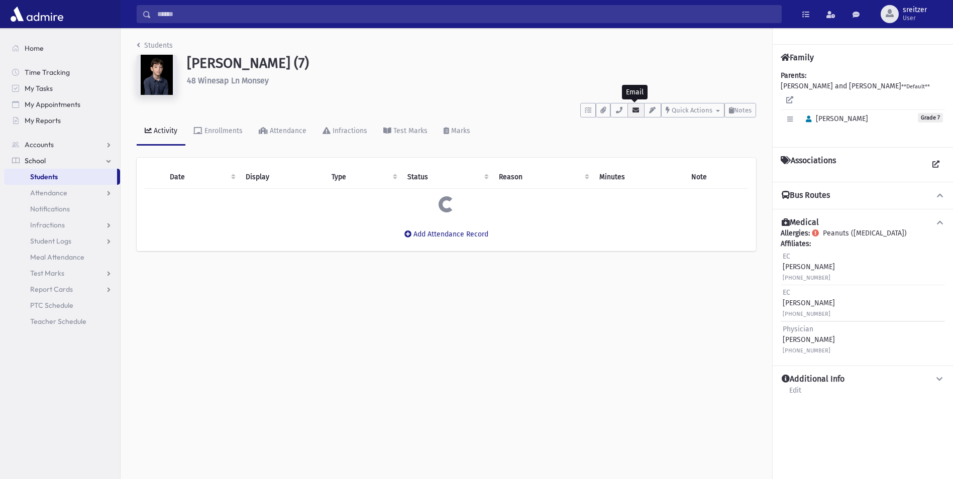
click at [632, 111] on icon "button" at bounding box center [636, 110] width 8 height 7
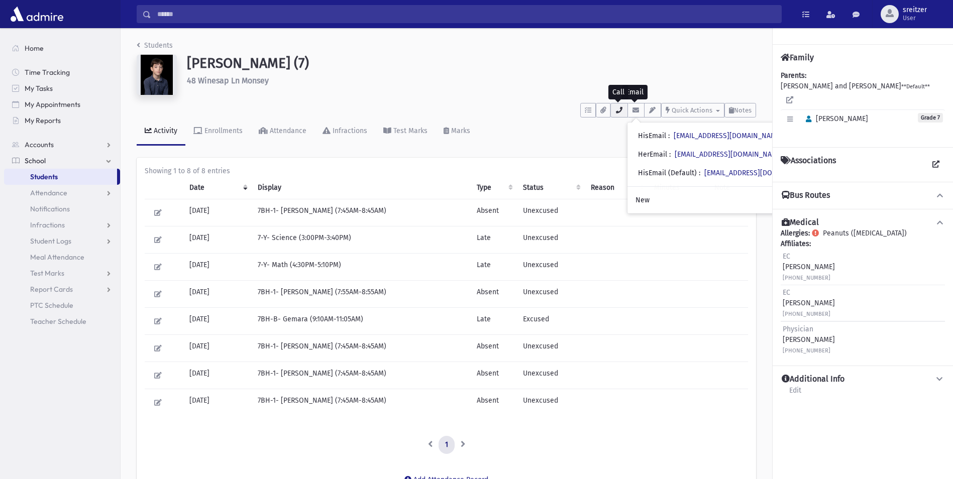
click at [619, 114] on button "button" at bounding box center [618, 110] width 17 height 15
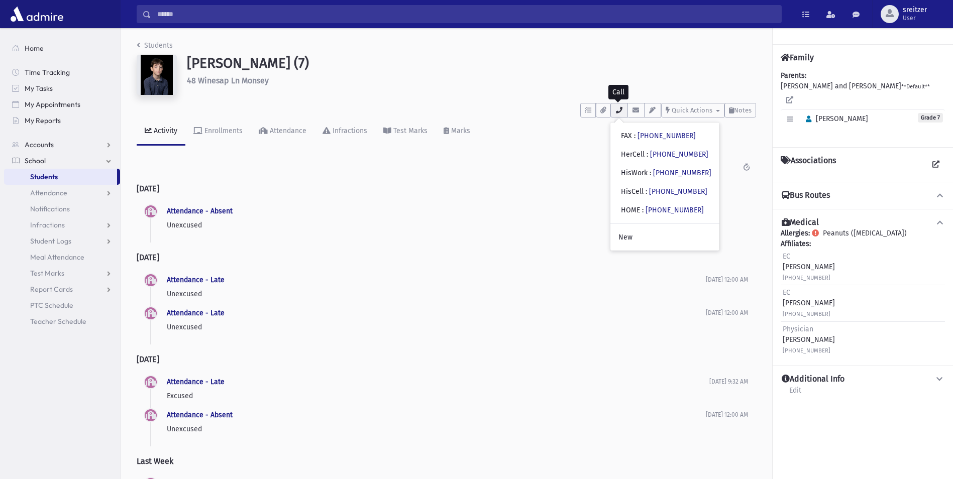
click at [620, 116] on button "button" at bounding box center [618, 110] width 17 height 15
click at [457, 76] on h6 "48 Winesap Ln Monsey" at bounding box center [471, 81] width 569 height 10
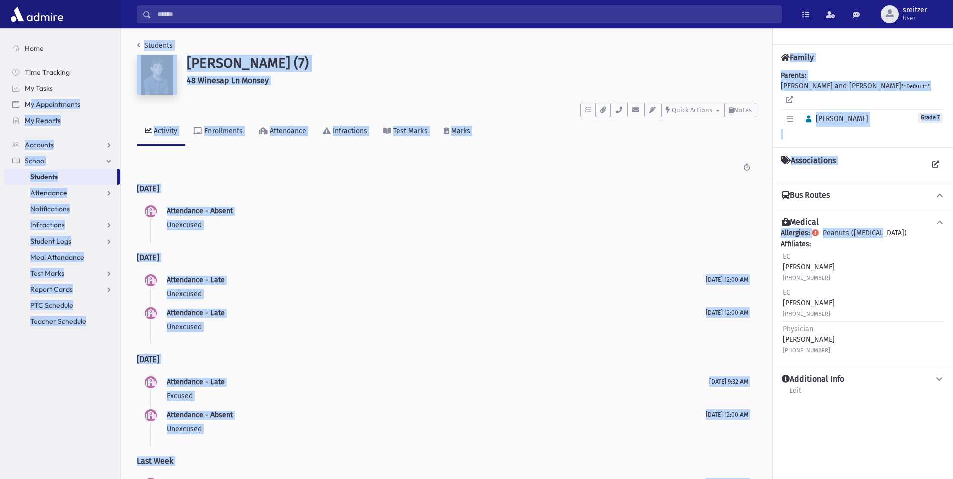
drag, startPoint x: 880, startPoint y: 225, endPoint x: 32, endPoint y: 98, distance: 858.2
click at [32, 98] on div "Search Results All Accounts" at bounding box center [476, 313] width 953 height 626
click at [419, 295] on p "Unexcused" at bounding box center [436, 294] width 539 height 11
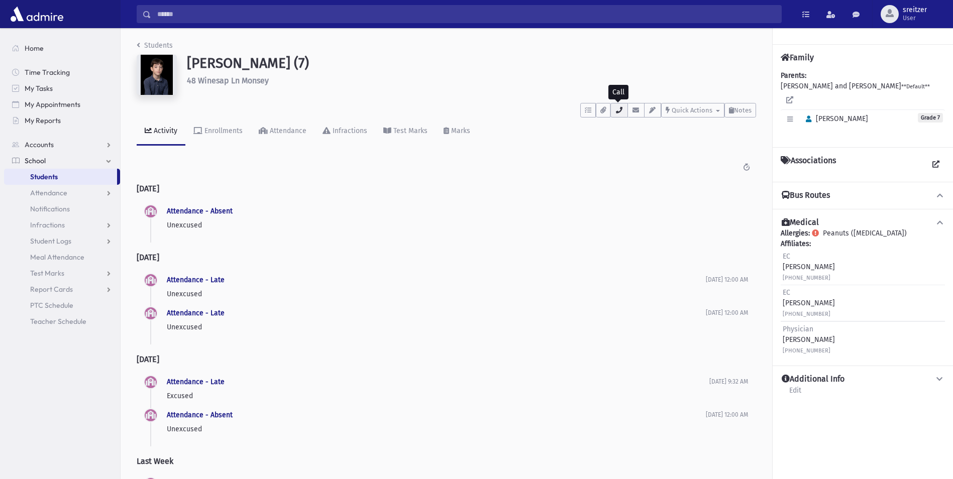
click at [621, 103] on button "button" at bounding box center [618, 110] width 17 height 15
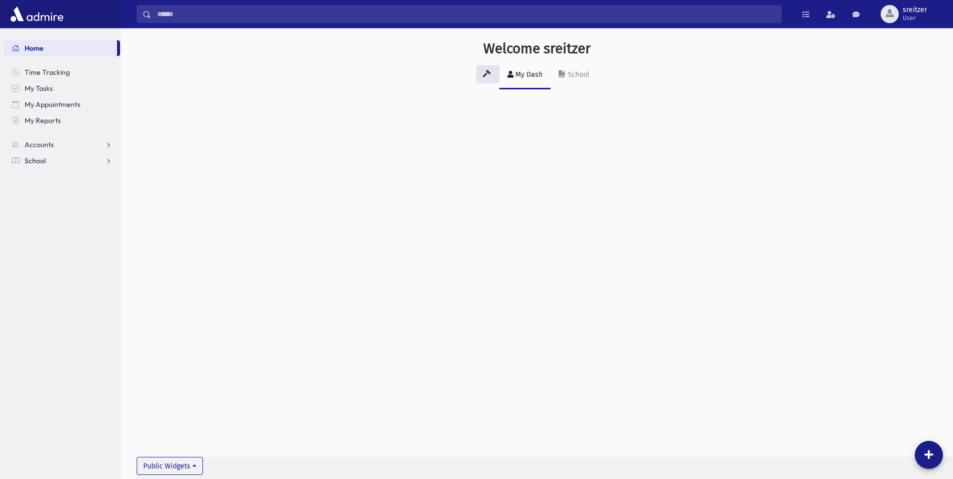
click at [39, 156] on span "School" at bounding box center [35, 160] width 21 height 9
click at [42, 171] on link "Students" at bounding box center [62, 177] width 116 height 16
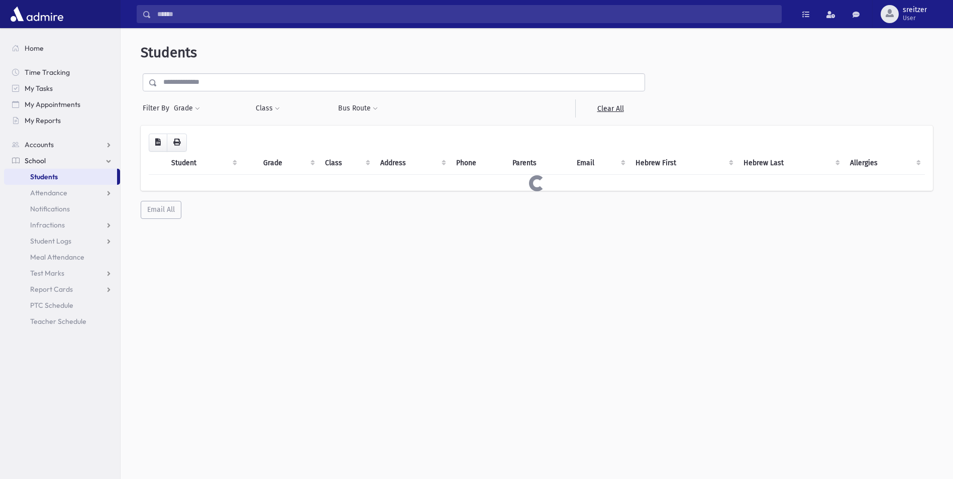
click at [222, 87] on input "text" at bounding box center [400, 82] width 487 height 18
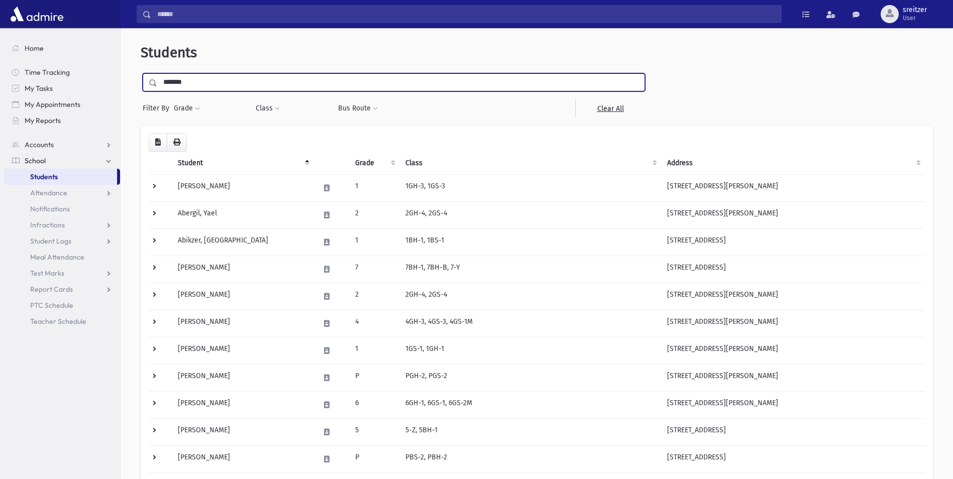
type input "*******"
click at [141, 73] on input "submit" at bounding box center [155, 80] width 28 height 14
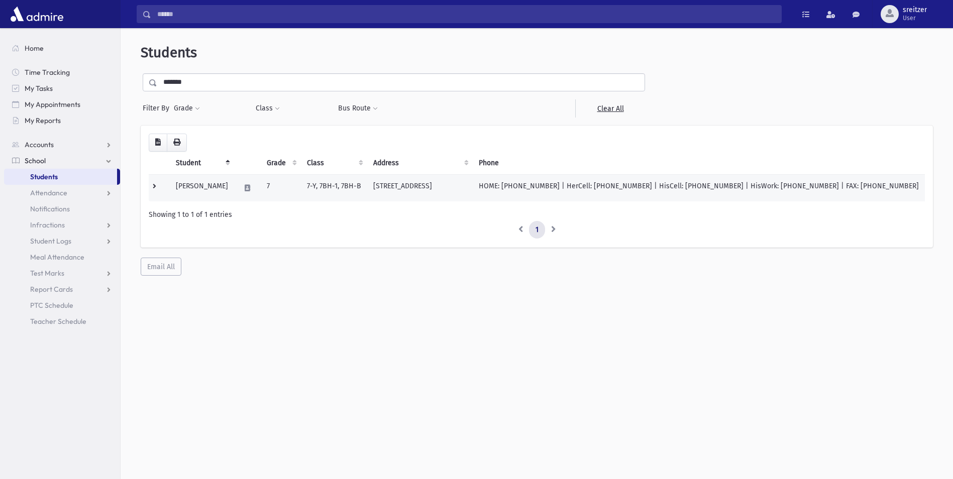
click at [234, 196] on td at bounding box center [247, 187] width 27 height 27
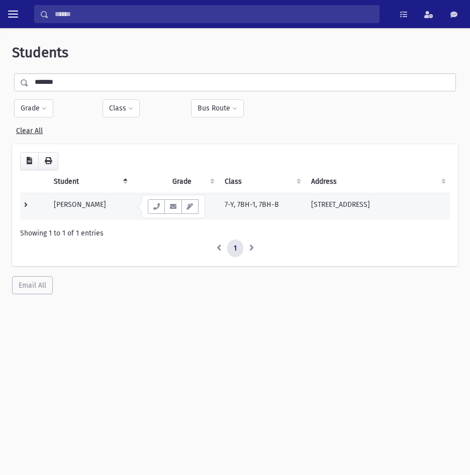
click at [81, 207] on td "Abitbol, Yosef" at bounding box center [90, 206] width 84 height 27
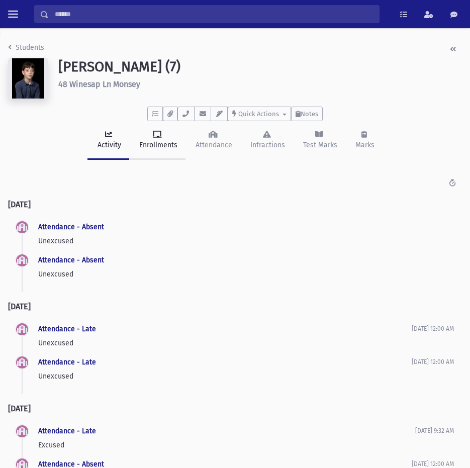
click at [165, 150] on div "Enrollments" at bounding box center [157, 145] width 40 height 11
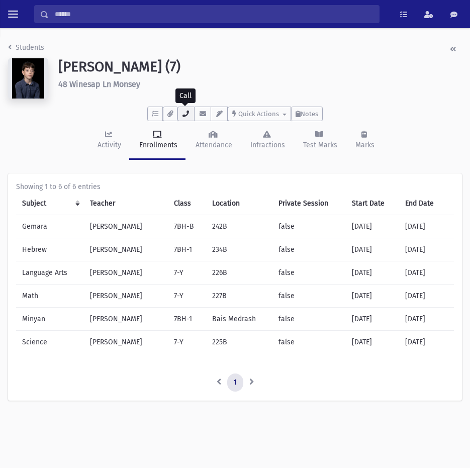
click at [189, 111] on icon "button" at bounding box center [186, 113] width 8 height 7
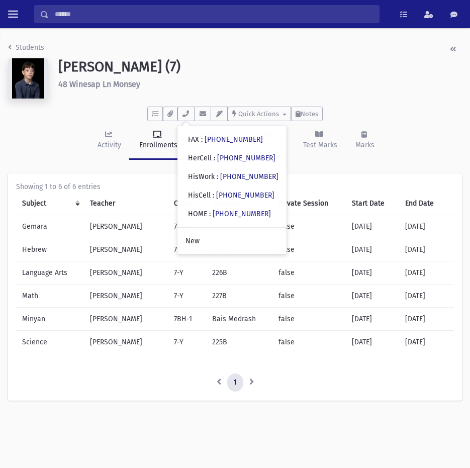
click at [370, 84] on h6 "48 Winesap Ln Monsey" at bounding box center [259, 84] width 403 height 10
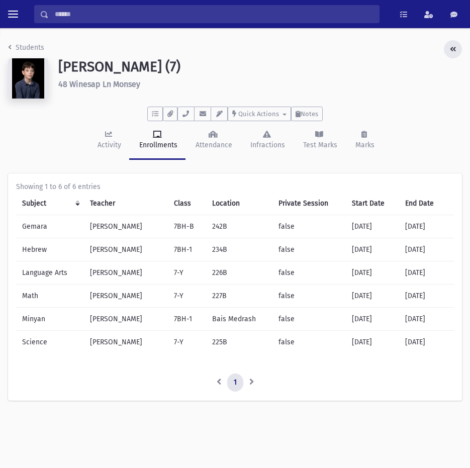
click at [449, 48] on icon "button" at bounding box center [452, 49] width 6 height 7
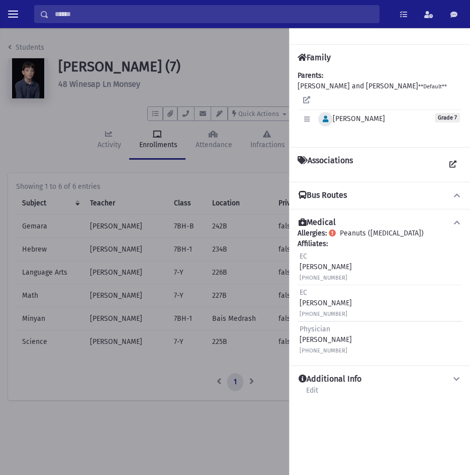
click at [321, 112] on button "button" at bounding box center [325, 119] width 15 height 15
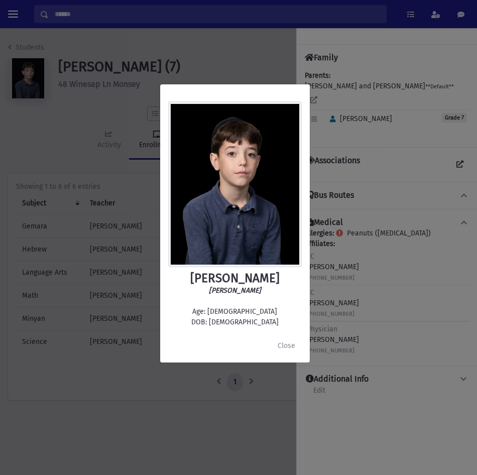
drag, startPoint x: 129, startPoint y: 81, endPoint x: 126, endPoint y: 76, distance: 5.2
click at [128, 80] on div "Yosef Abitbol יהודה משה יוסף אביטבול Age: 12 DOB: 8/07/2013 Close" at bounding box center [238, 237] width 477 height 475
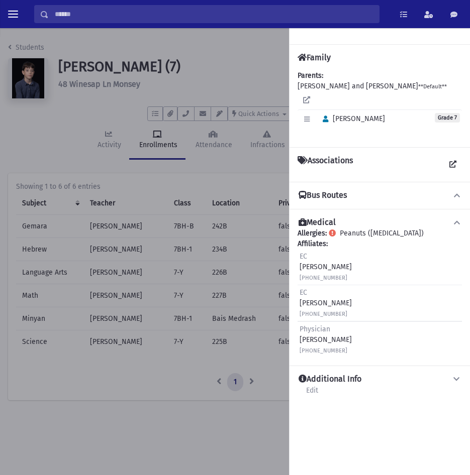
click at [30, 48] on div at bounding box center [235, 251] width 470 height 447
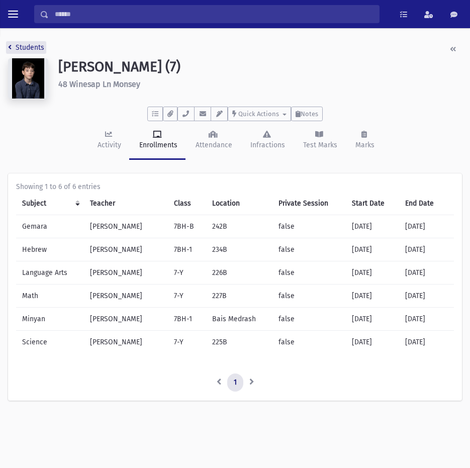
click at [30, 48] on link "Students" at bounding box center [26, 47] width 36 height 9
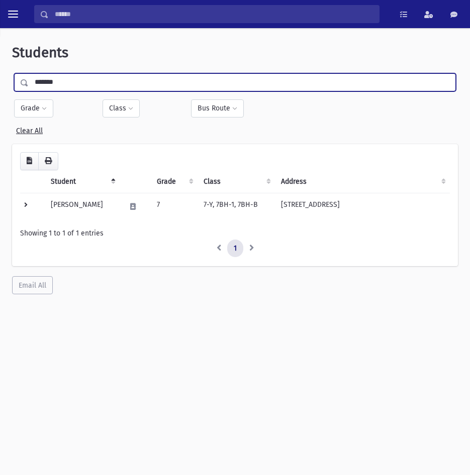
drag, startPoint x: 116, startPoint y: 84, endPoint x: -3, endPoint y: 89, distance: 118.7
click at [0, 89] on html "Search Results All Accounts Students" at bounding box center [235, 237] width 470 height 475
type input "*****"
click at [12, 73] on input "submit" at bounding box center [26, 80] width 28 height 14
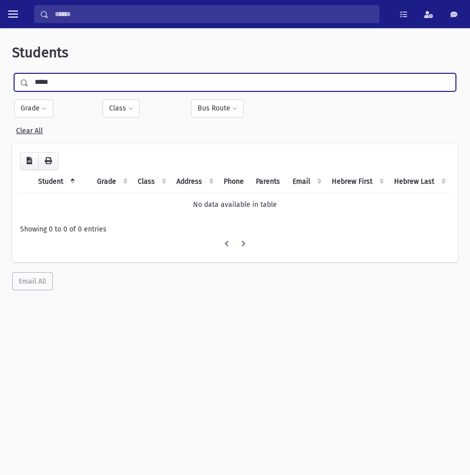
type input "*****"
click at [12, 73] on input "submit" at bounding box center [26, 80] width 28 height 14
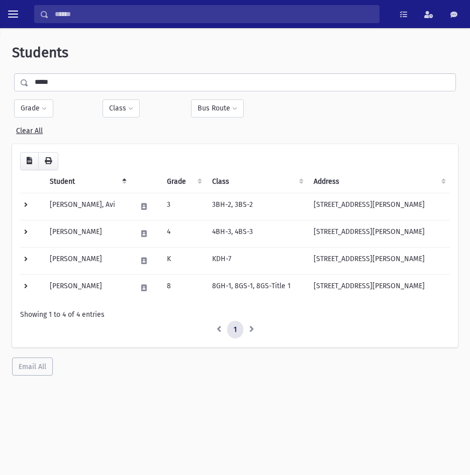
click at [75, 70] on div "Students ***** Filter By Grade * ** * * * * * * * * * * * * ** ** ** ** Filter …" at bounding box center [235, 210] width 462 height 356
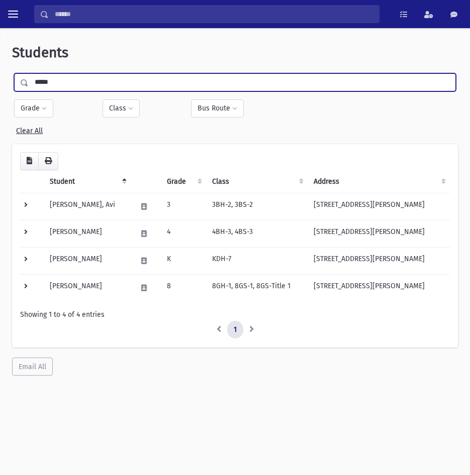
drag, startPoint x: 74, startPoint y: 85, endPoint x: -3, endPoint y: 86, distance: 76.9
click at [0, 86] on html "Search Results All Accounts Students" at bounding box center [235, 237] width 470 height 475
type input "***"
click at [12, 73] on input "submit" at bounding box center [26, 80] width 28 height 14
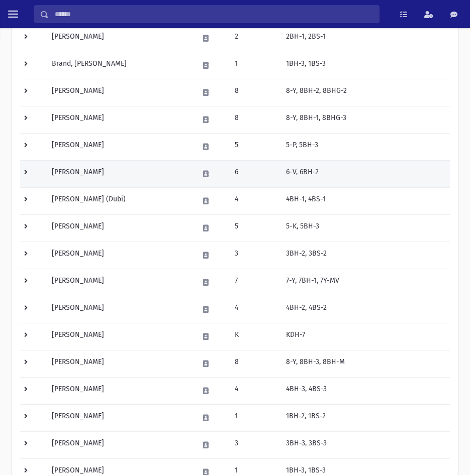
scroll to position [251, 0]
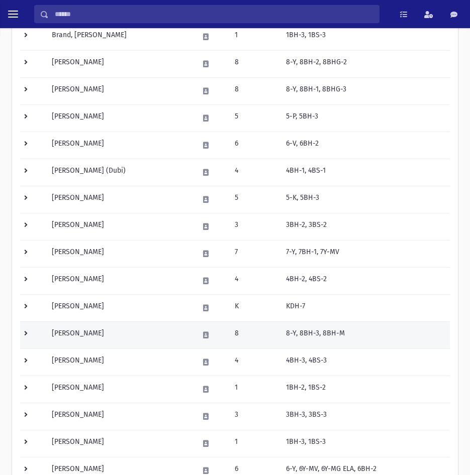
click at [105, 334] on td "[PERSON_NAME]" at bounding box center [119, 334] width 147 height 27
